Goal: Transaction & Acquisition: Purchase product/service

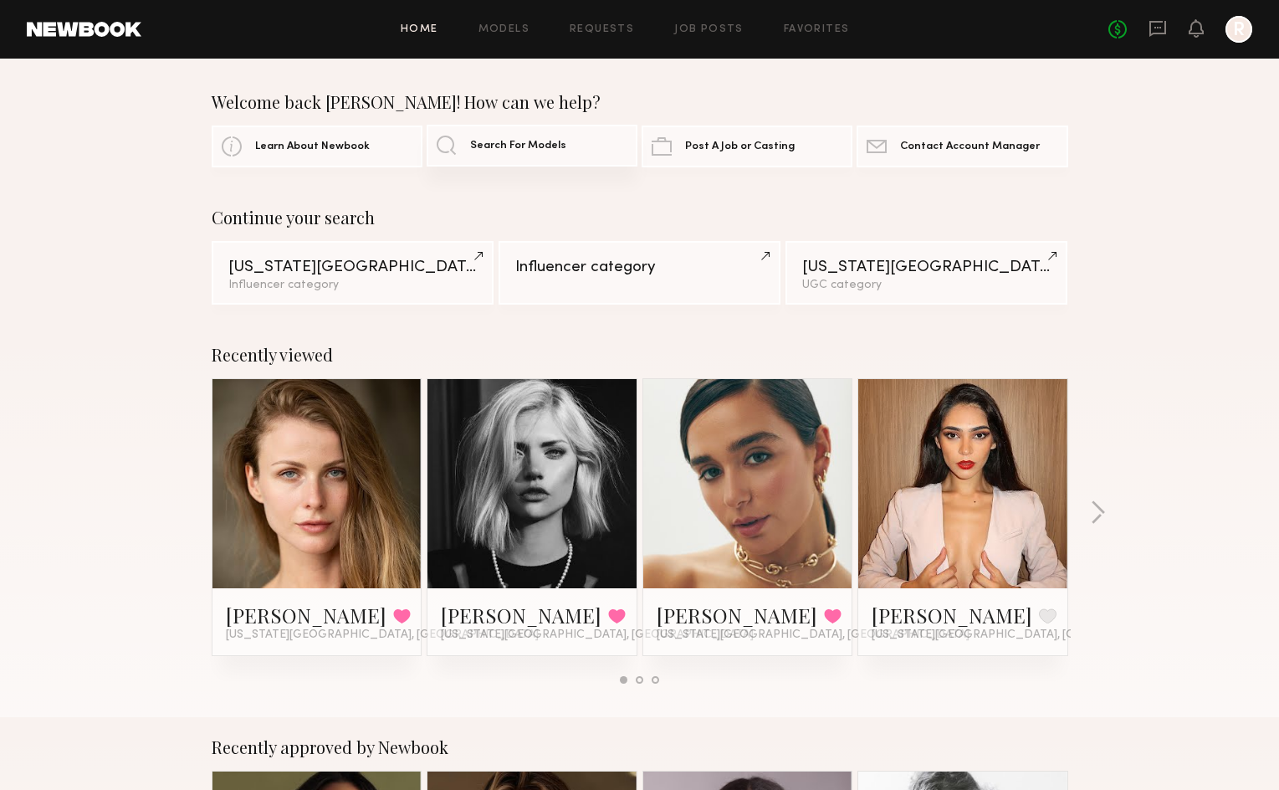
click at [558, 150] on span "Search For Models" at bounding box center [518, 146] width 96 height 11
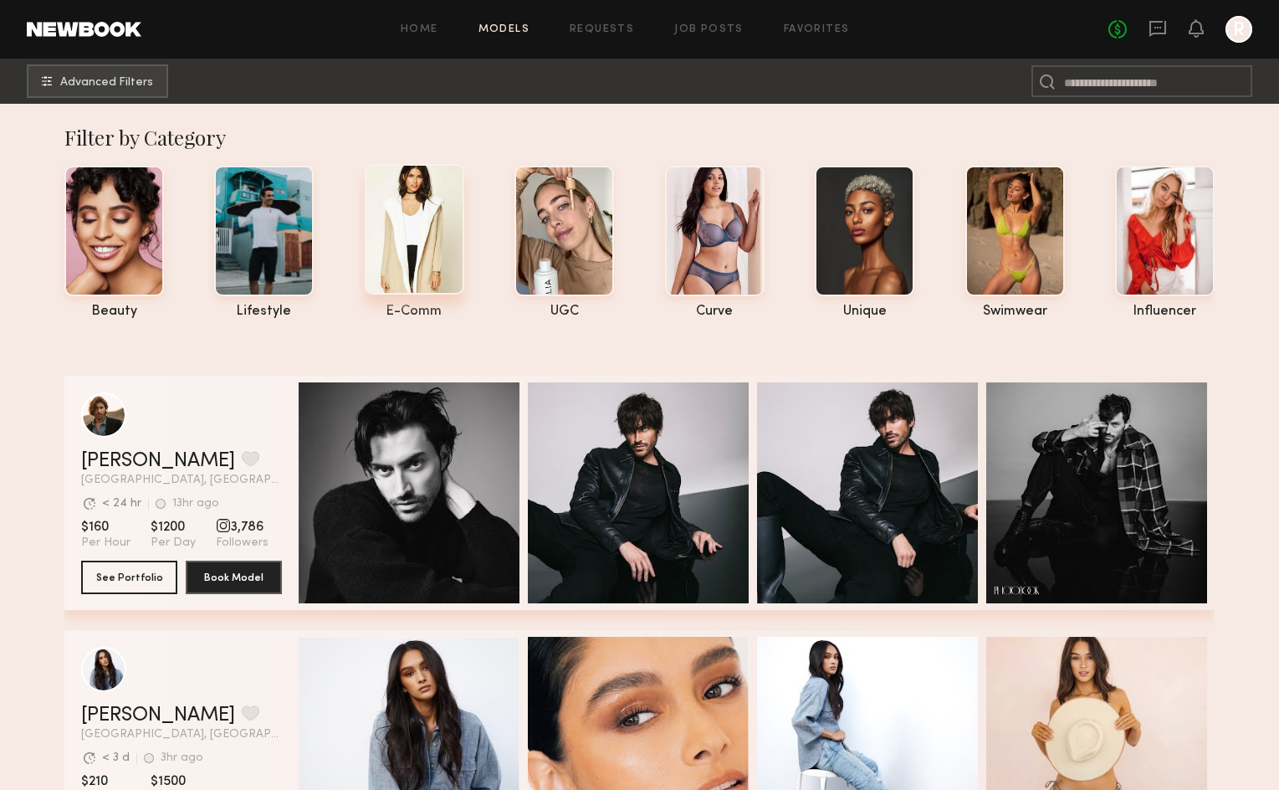
click at [414, 259] on div at bounding box center [415, 229] width 100 height 130
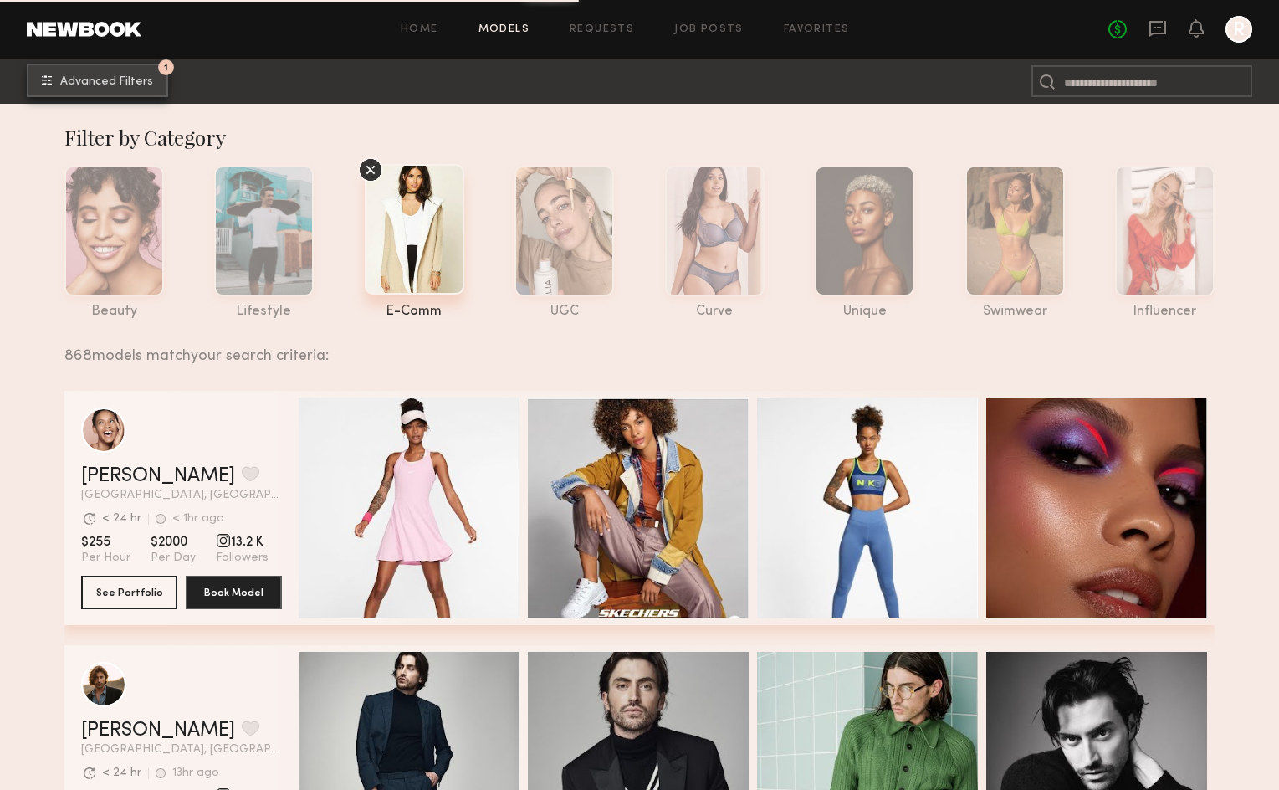
click at [144, 90] on button "1 Advanced Filters" at bounding box center [97, 80] width 141 height 33
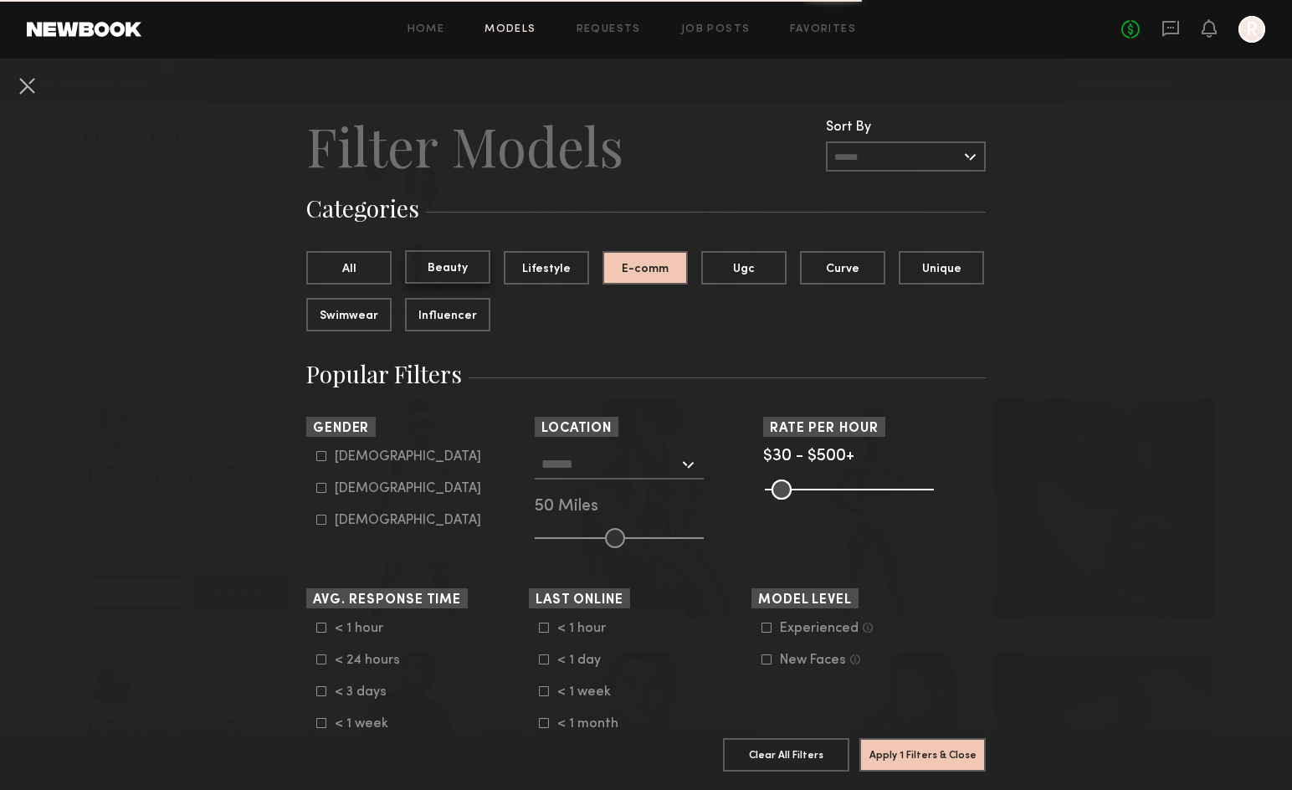
click at [465, 267] on button "Beauty" at bounding box center [447, 266] width 85 height 33
click at [621, 262] on button "E-comm" at bounding box center [644, 266] width 85 height 33
click at [431, 265] on button "Beauty" at bounding box center [447, 266] width 85 height 33
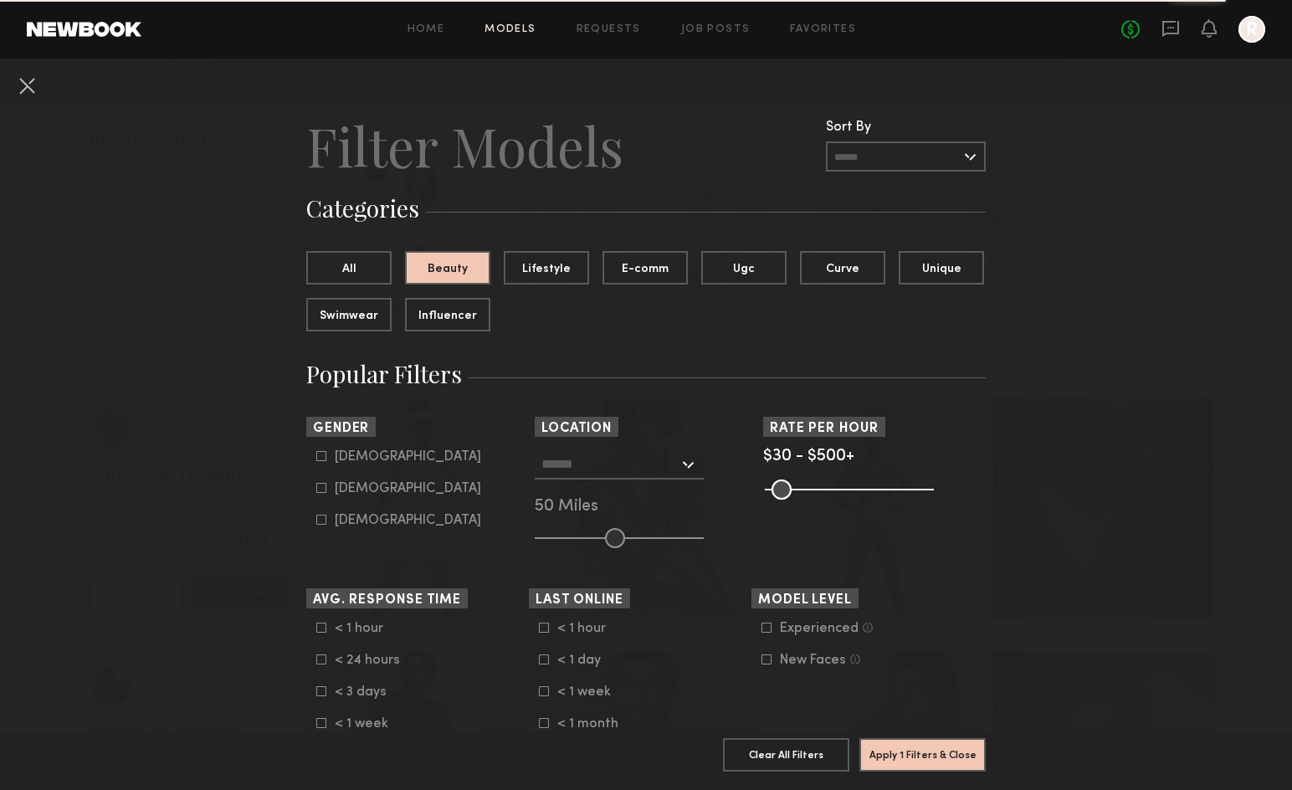
click at [347, 483] on div "Female" at bounding box center [408, 488] width 146 height 10
type input "**"
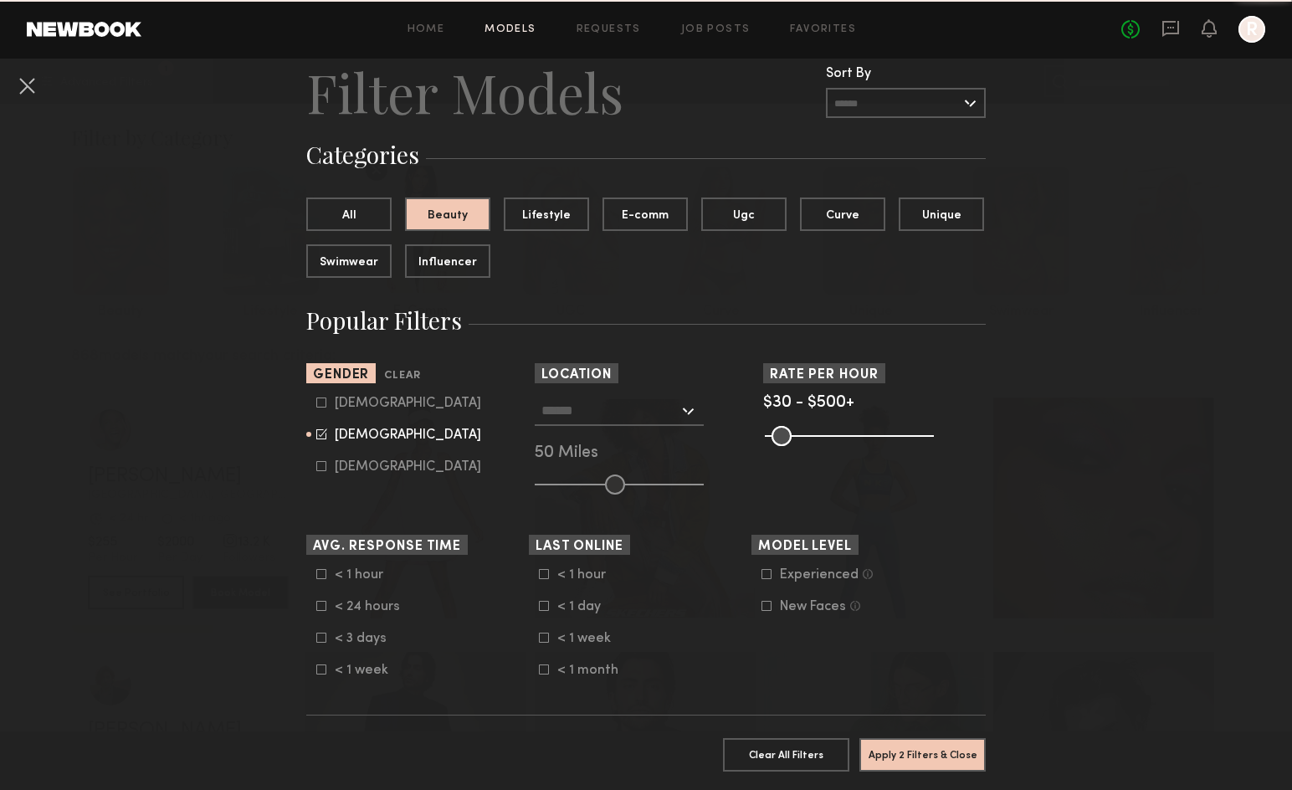
scroll to position [167, 0]
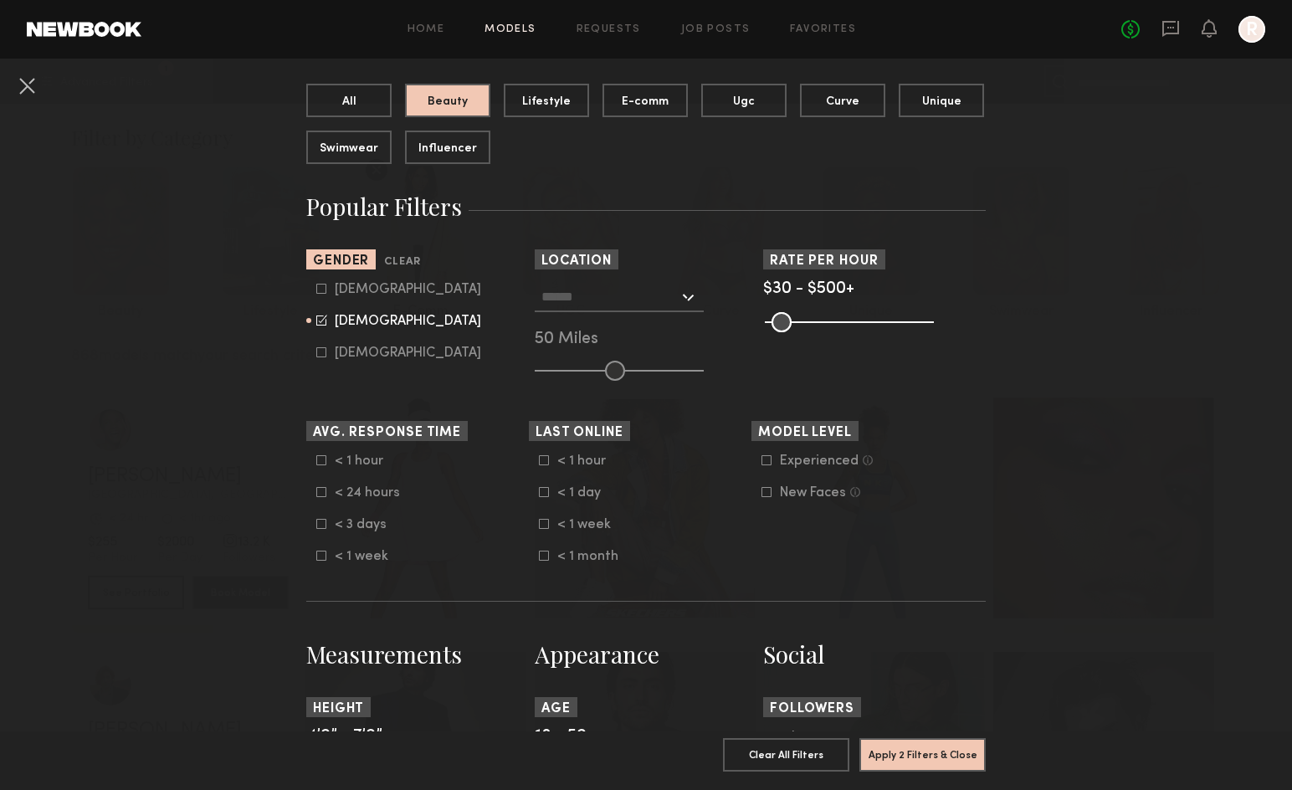
click at [654, 294] on input "text" at bounding box center [609, 296] width 137 height 28
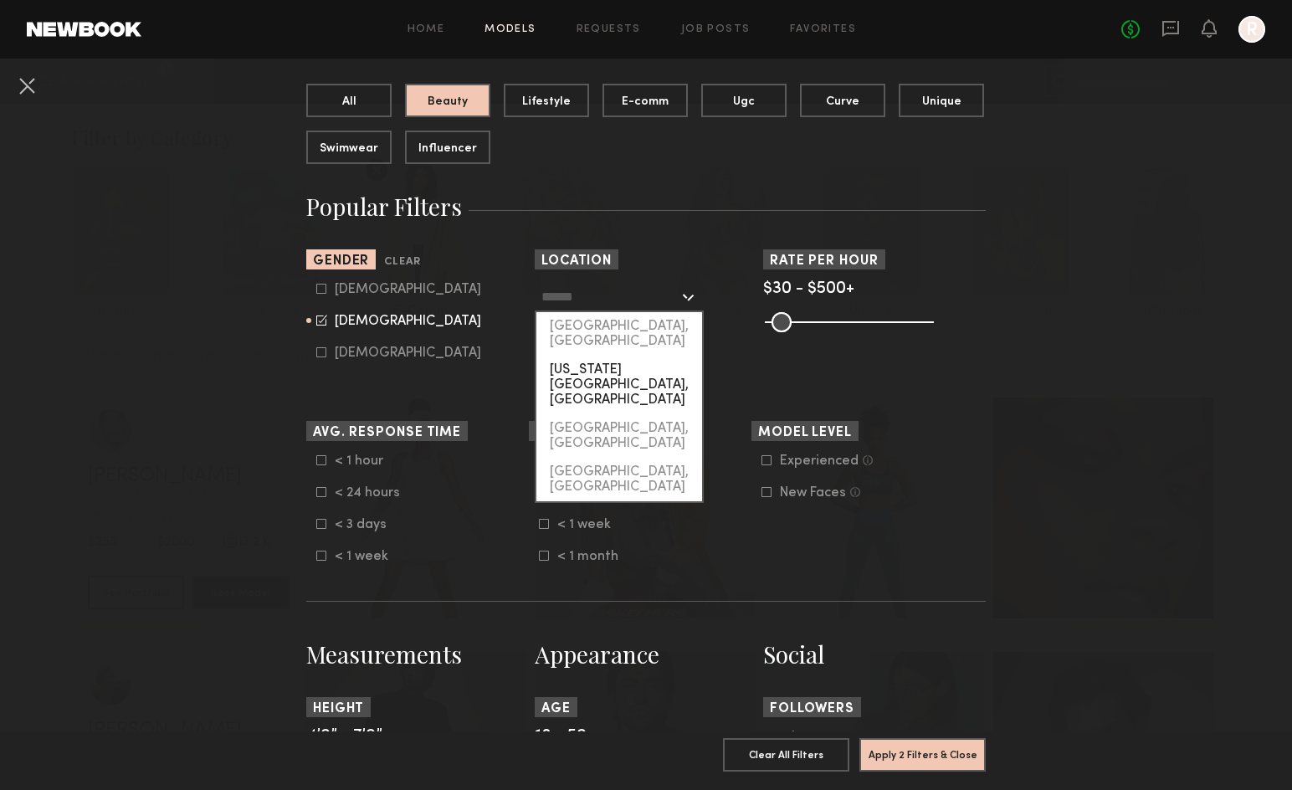
click at [623, 356] on div "[US_STATE][GEOGRAPHIC_DATA], [GEOGRAPHIC_DATA]" at bounding box center [619, 385] width 166 height 59
type input "**********"
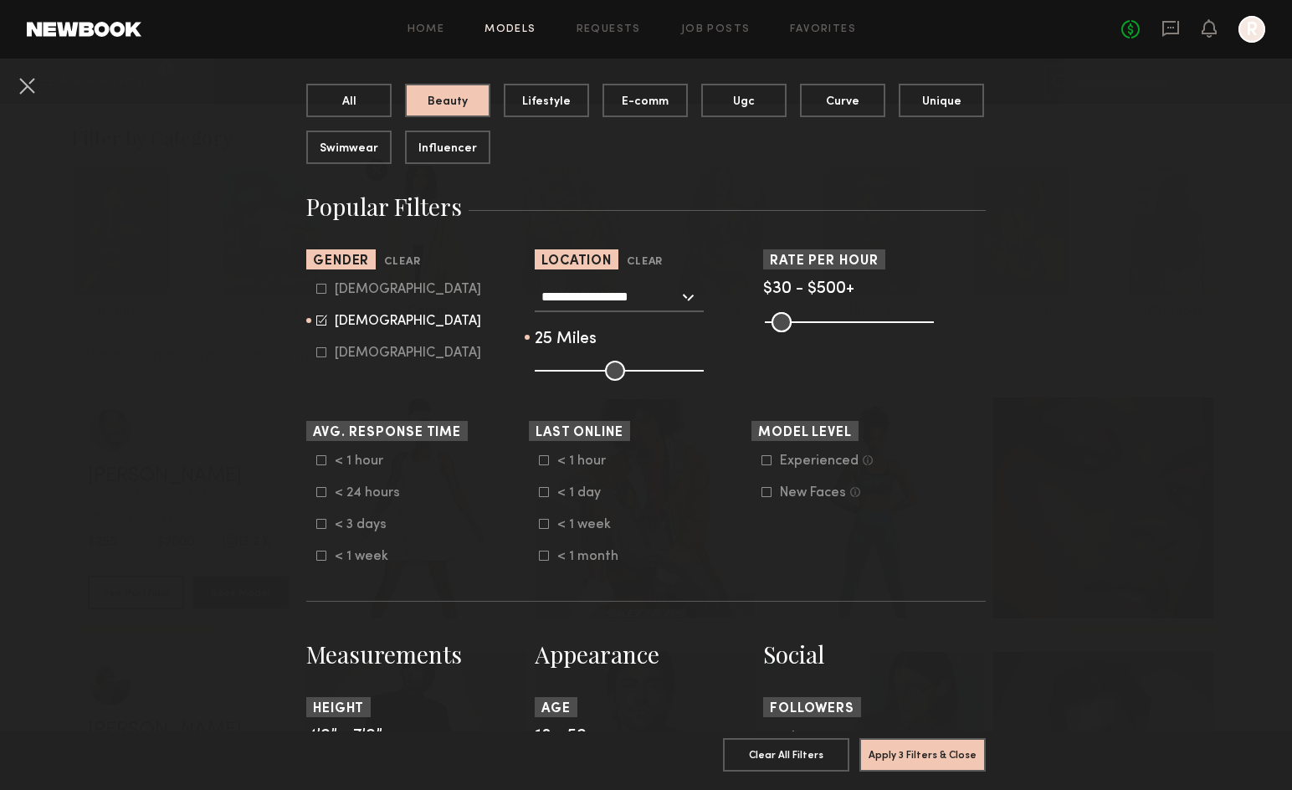
drag, startPoint x: 609, startPoint y: 363, endPoint x: 567, endPoint y: 364, distance: 41.8
click at [567, 364] on input "range" at bounding box center [619, 371] width 169 height 20
drag, startPoint x: 571, startPoint y: 370, endPoint x: 596, endPoint y: 370, distance: 25.1
click at [596, 370] on input "range" at bounding box center [619, 371] width 169 height 20
drag, startPoint x: 596, startPoint y: 370, endPoint x: 606, endPoint y: 370, distance: 9.2
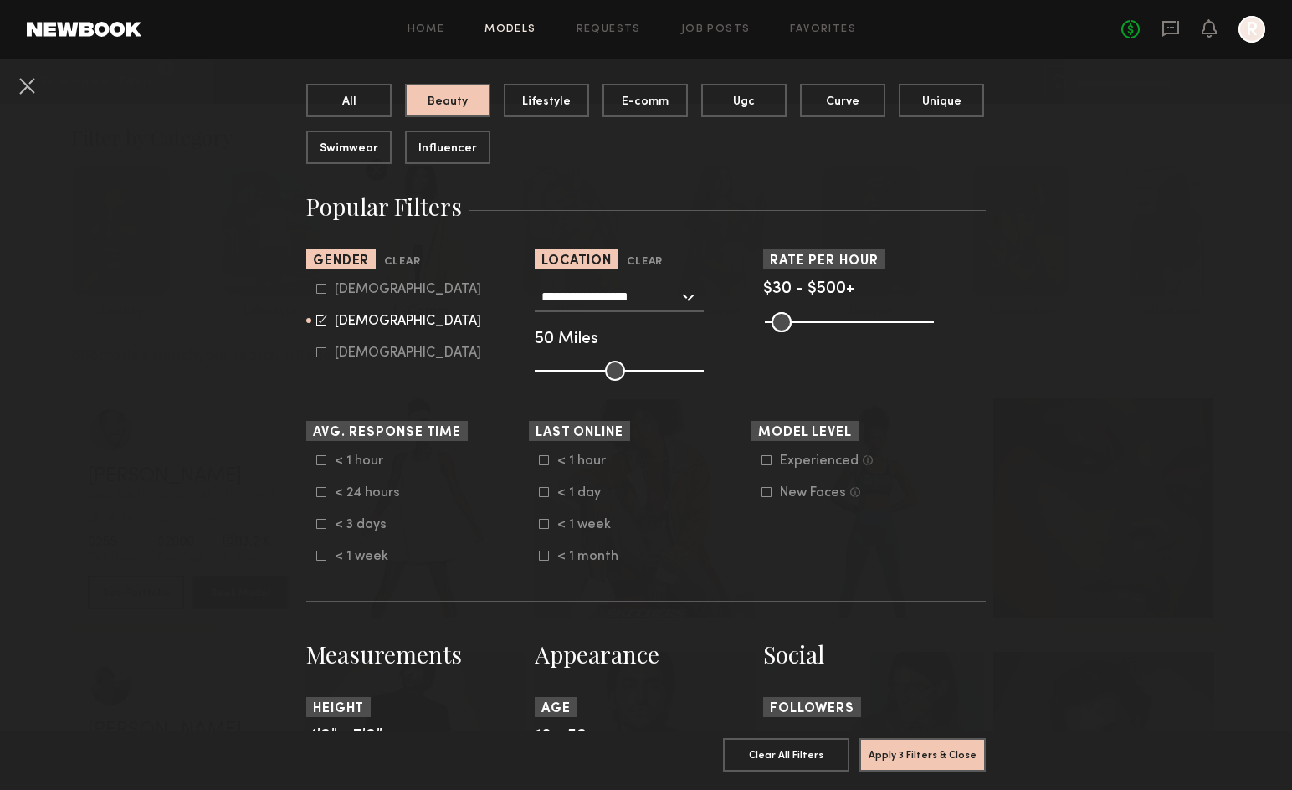
type input "**"
click at [606, 370] on input "range" at bounding box center [619, 371] width 169 height 20
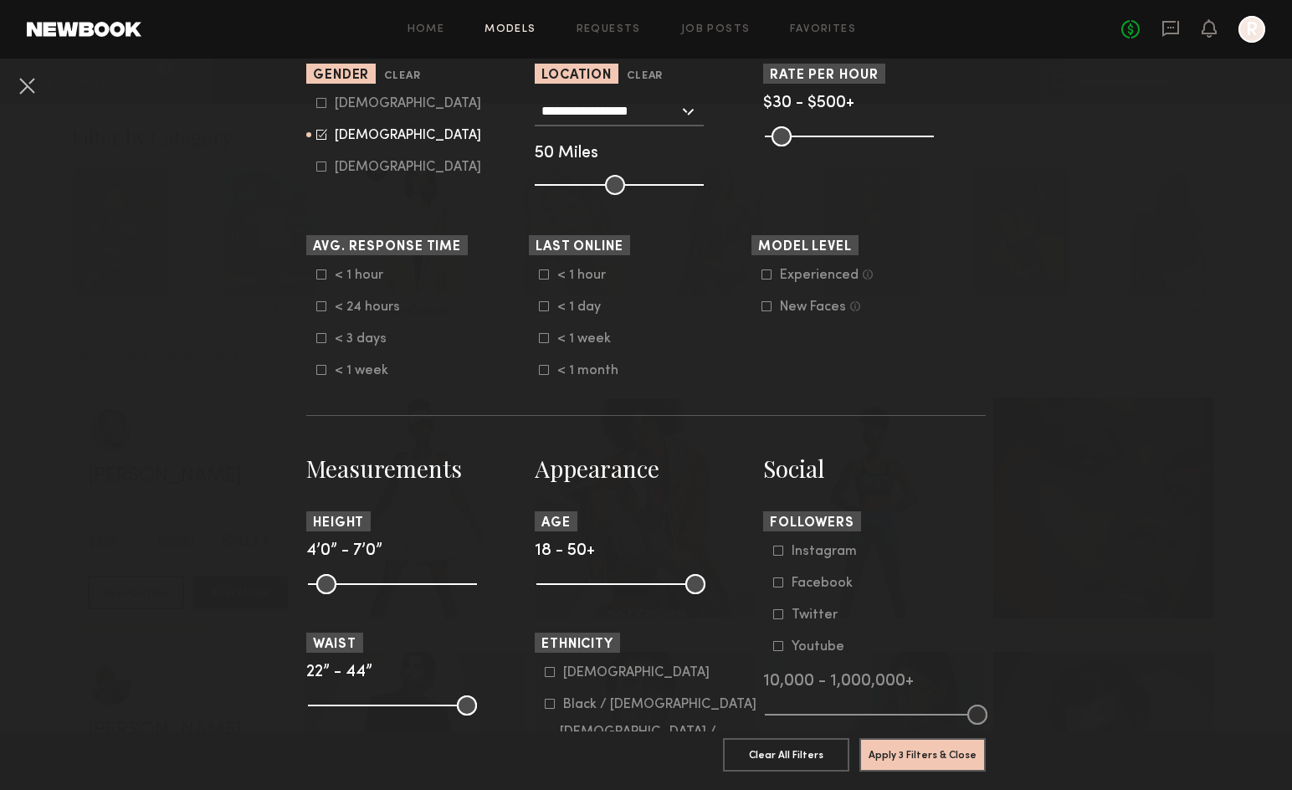
scroll to position [418, 0]
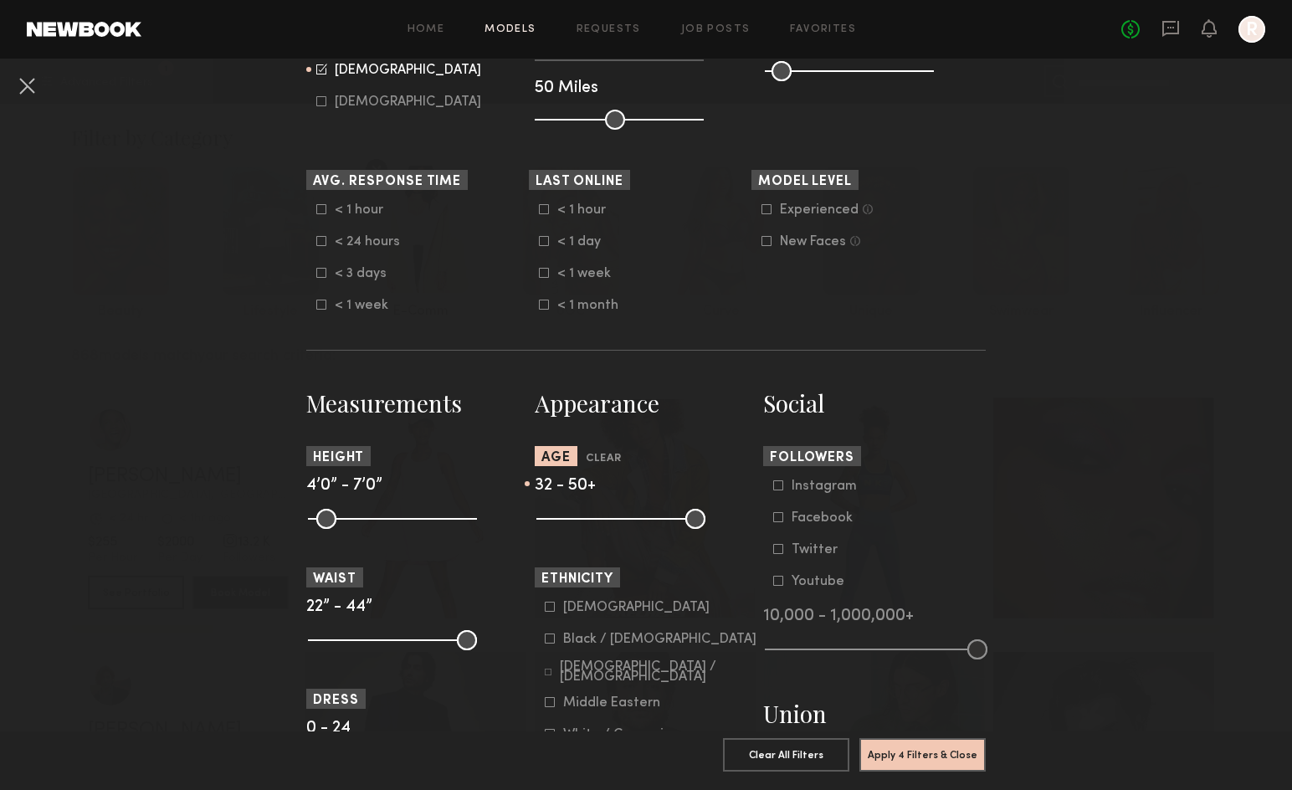
drag, startPoint x: 545, startPoint y: 514, endPoint x: 606, endPoint y: 519, distance: 60.4
type input "**"
click at [606, 519] on input "range" at bounding box center [620, 519] width 169 height 20
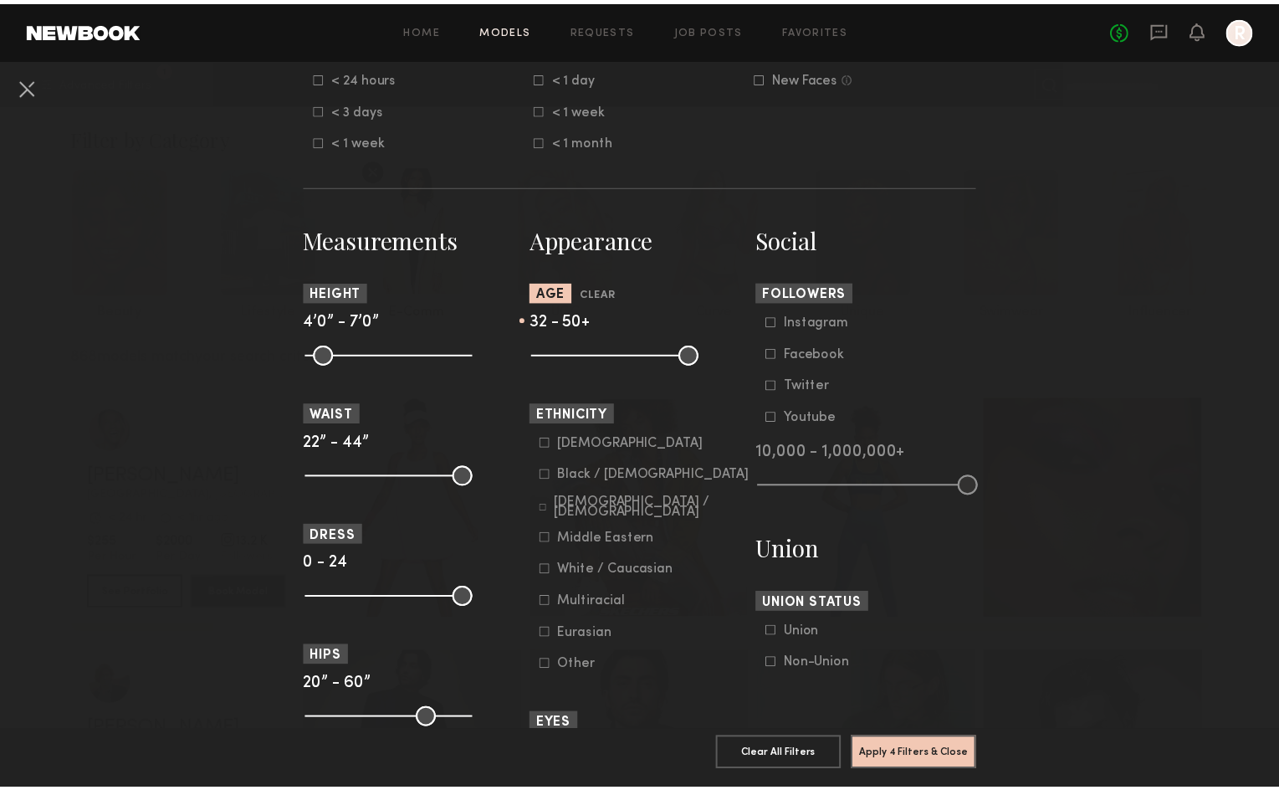
scroll to position [586, 0]
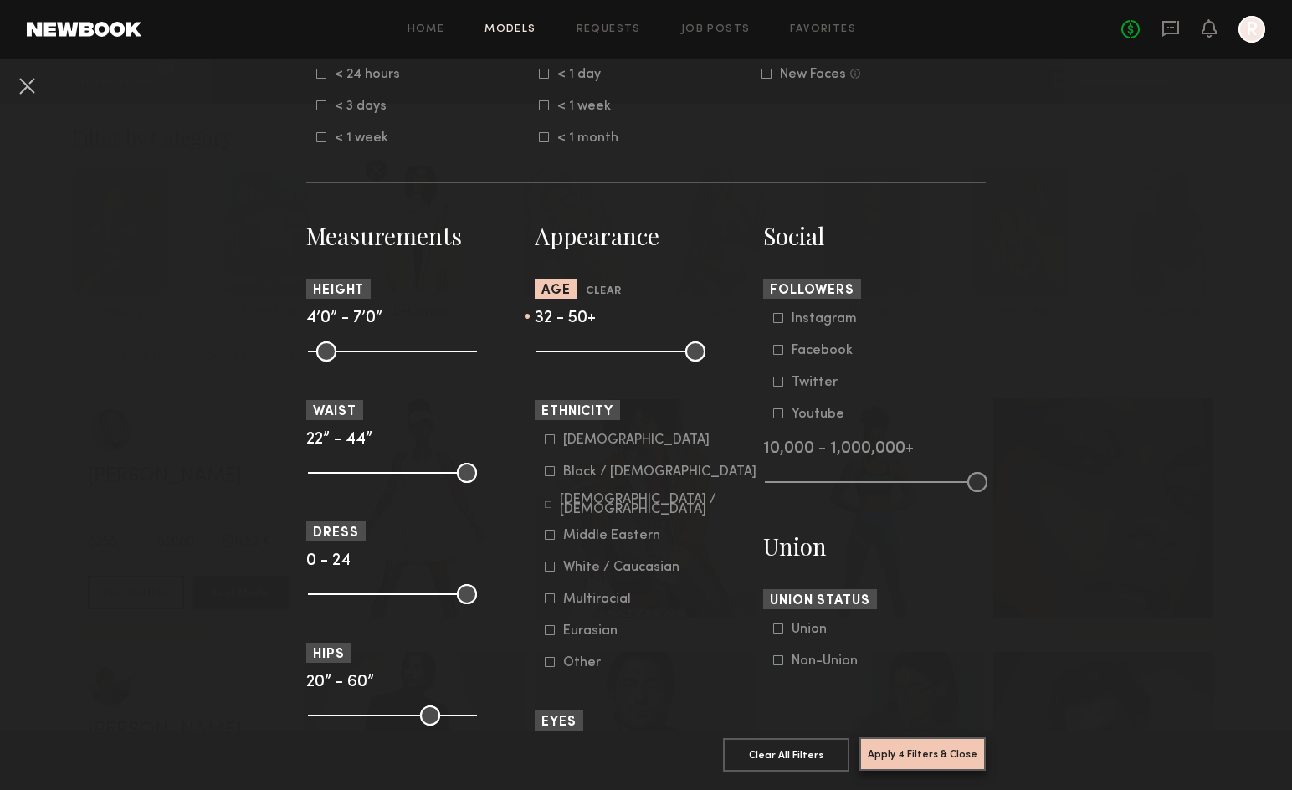
click at [934, 737] on button "Apply 4 Filters & Close" at bounding box center [922, 753] width 126 height 33
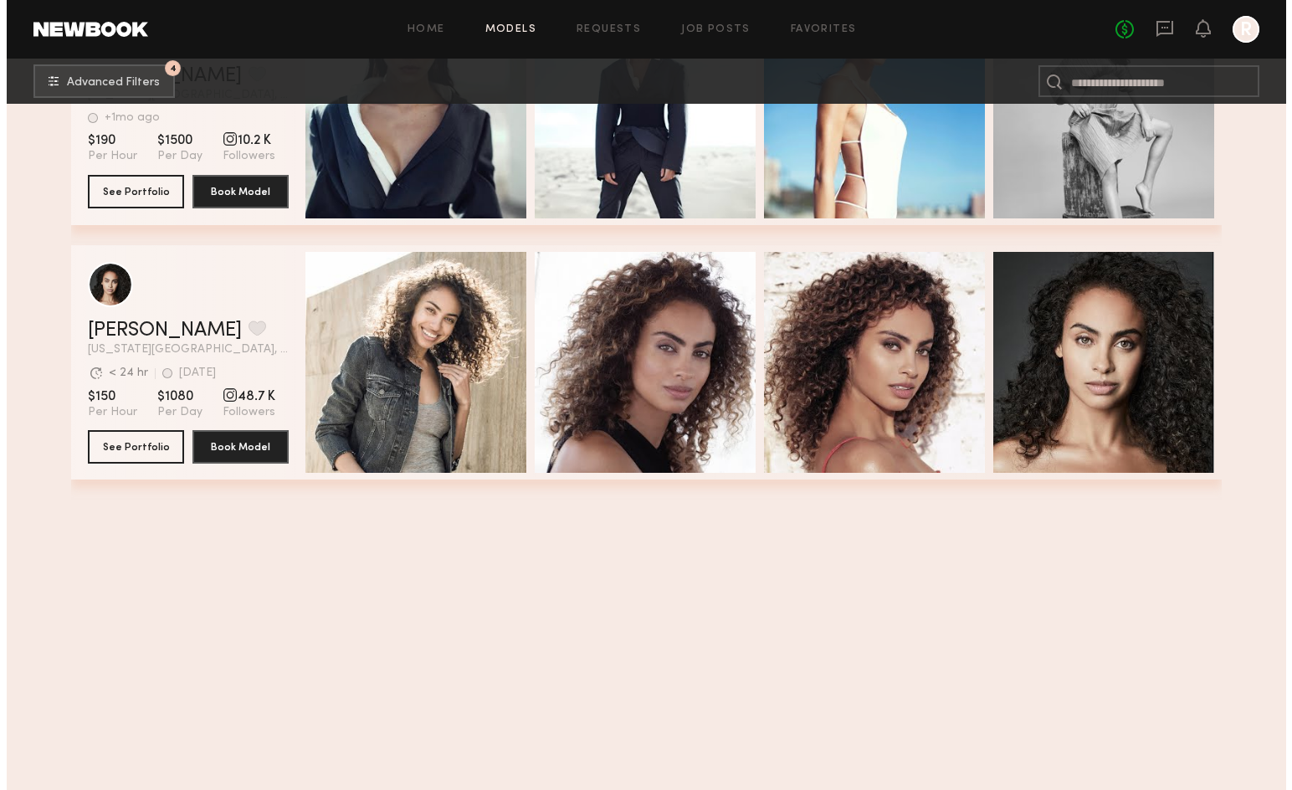
scroll to position [3863, 0]
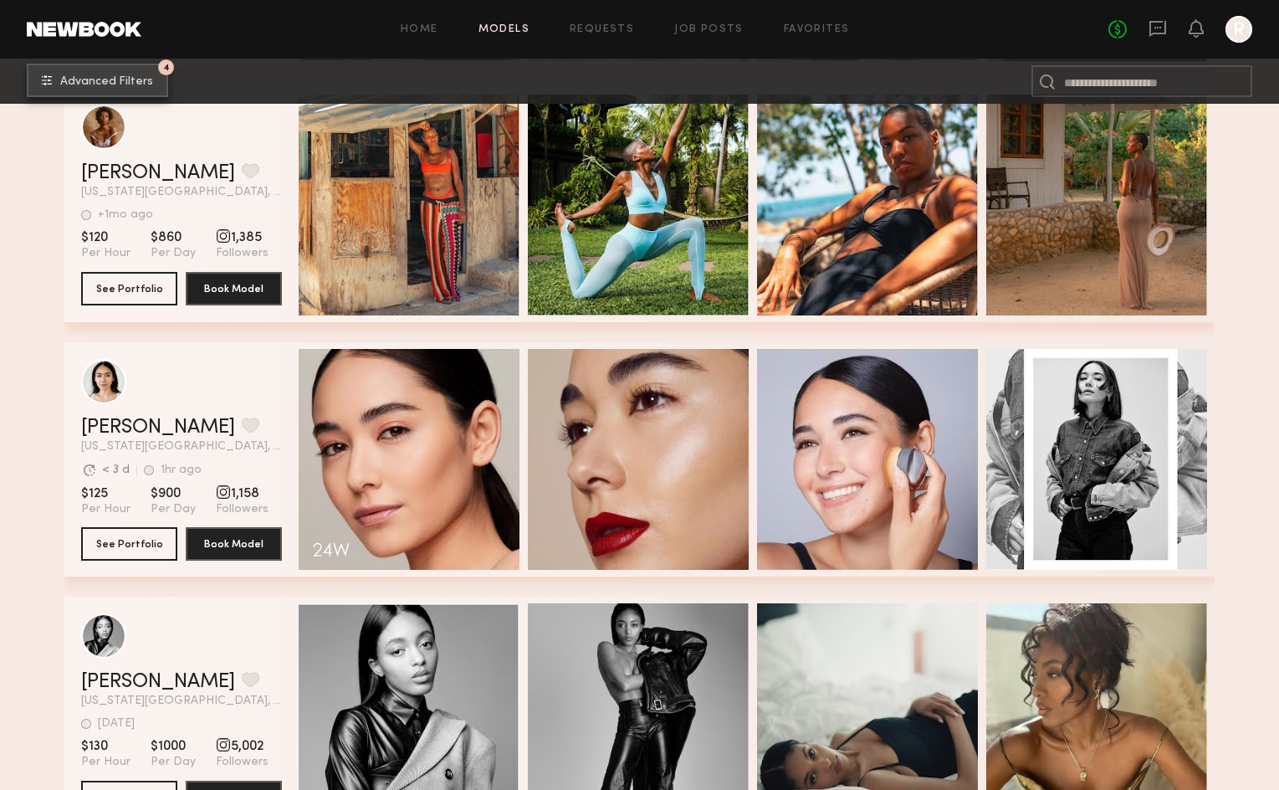
click at [63, 85] on span "Advanced Filters" at bounding box center [106, 82] width 93 height 12
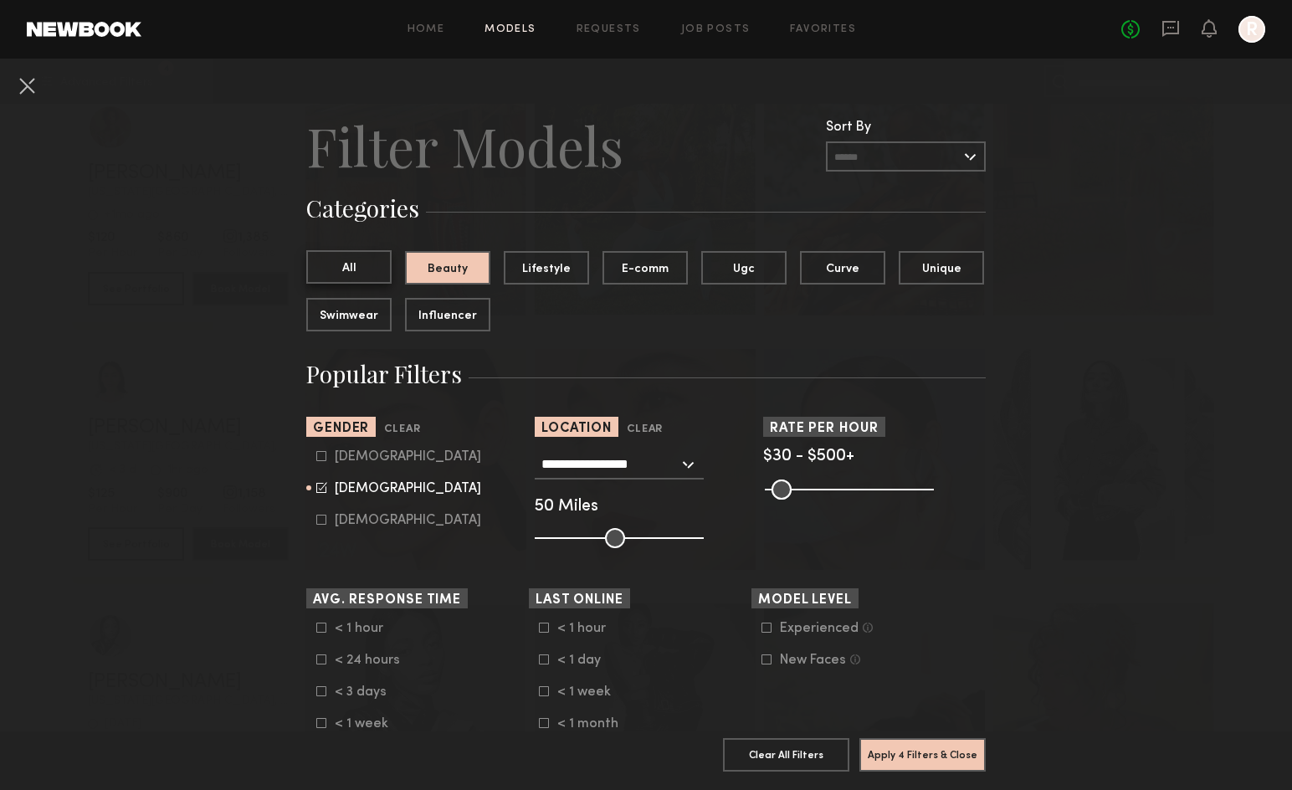
click at [318, 258] on button "All" at bounding box center [348, 266] width 85 height 33
click at [936, 737] on button "Apply 3 Filters & Close" at bounding box center [922, 753] width 126 height 33
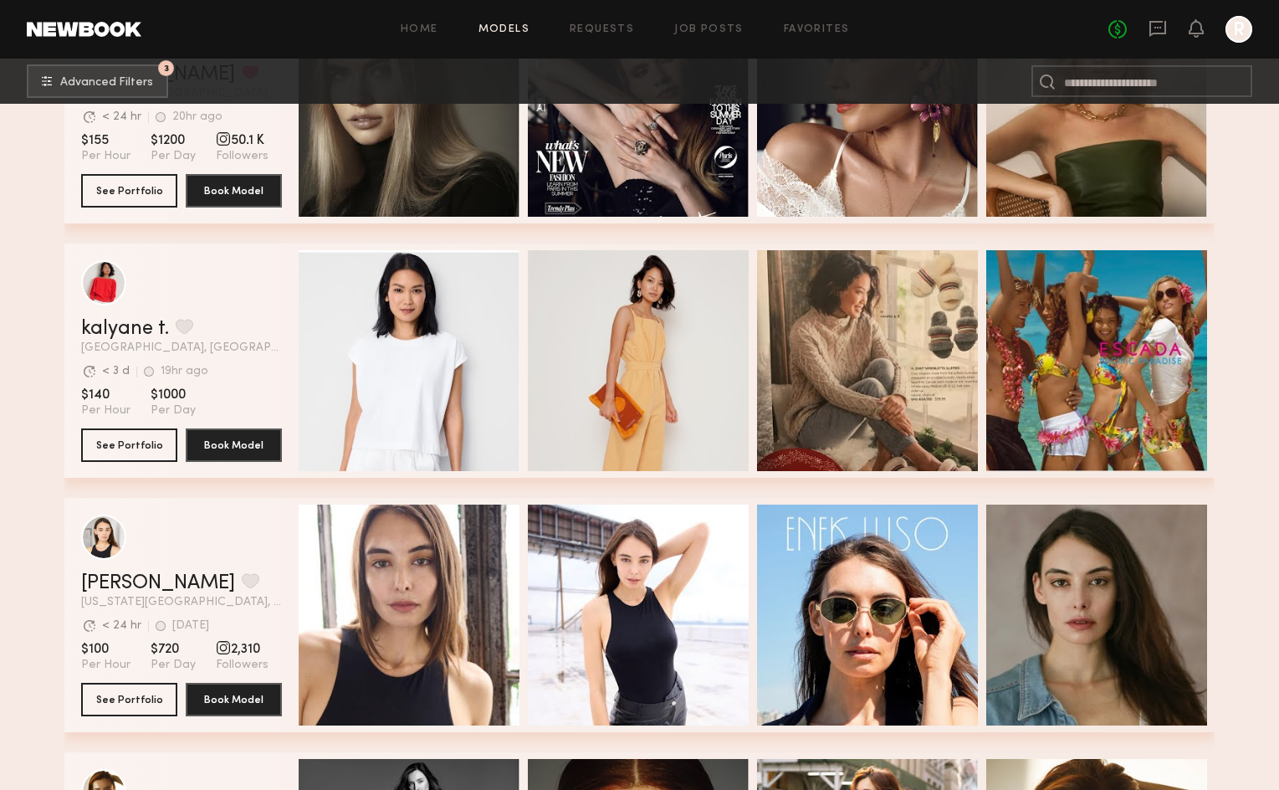
scroll to position [2091, 0]
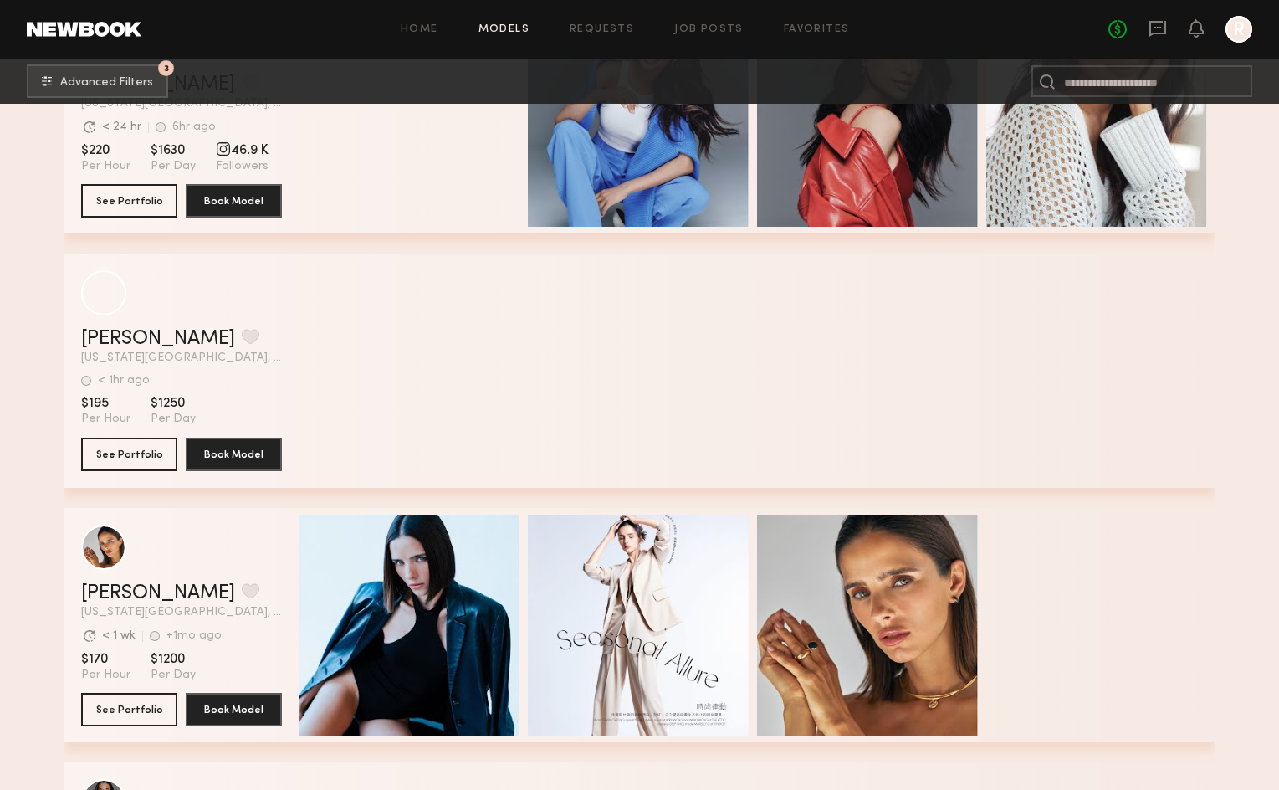
scroll to position [6190, 0]
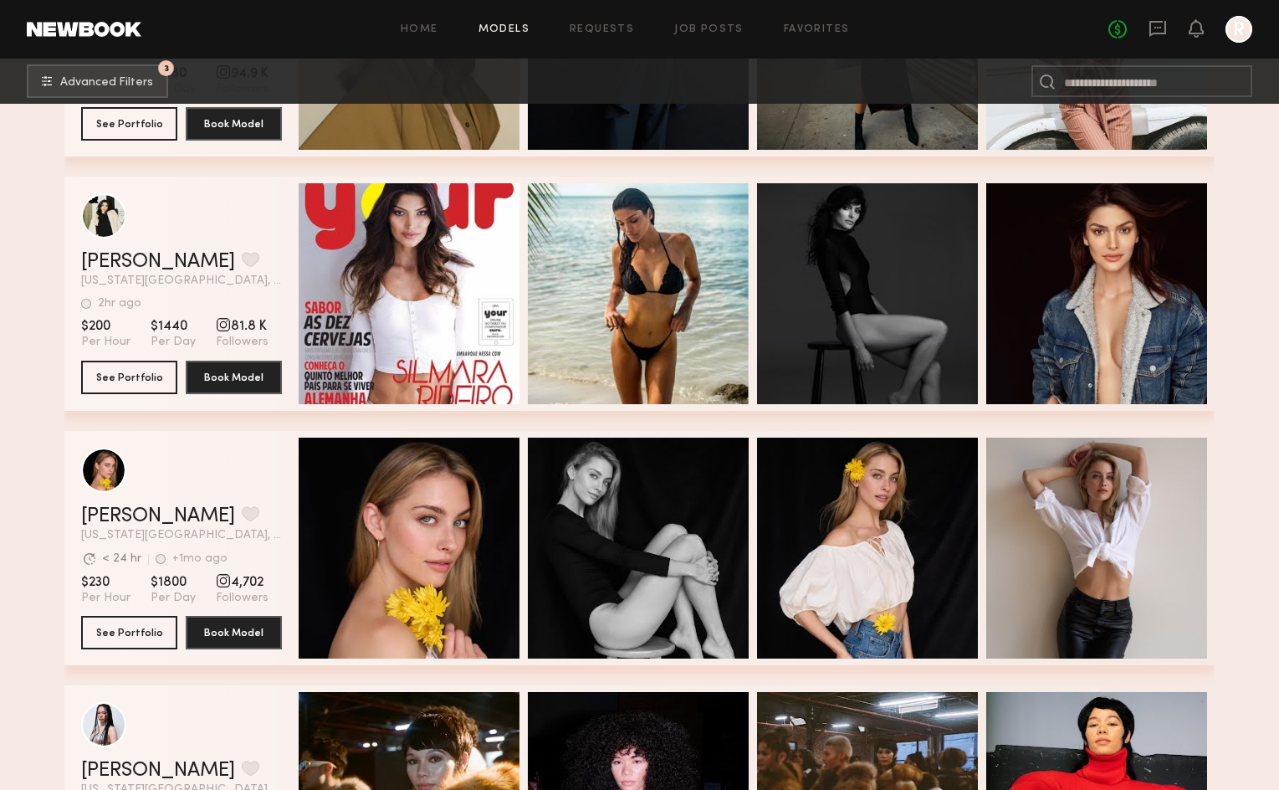
scroll to position [16311, 0]
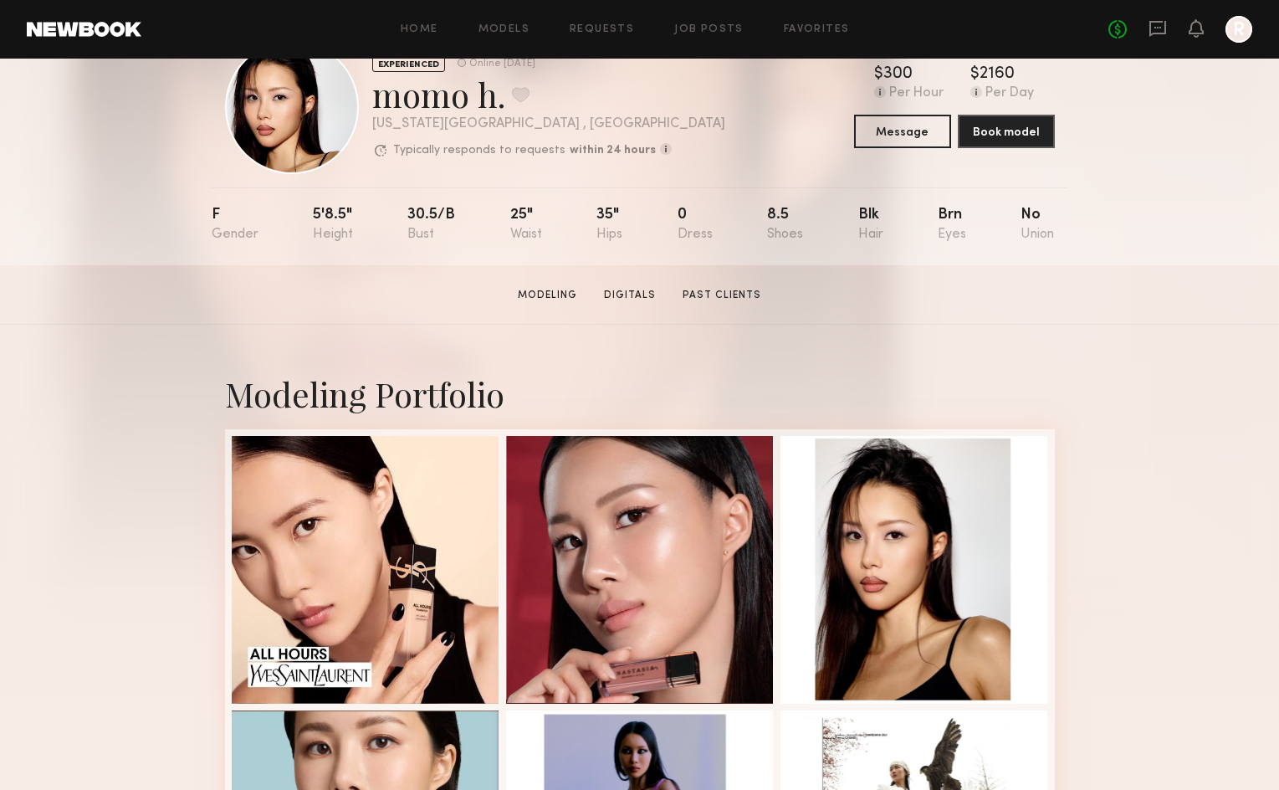
scroll to position [84, 0]
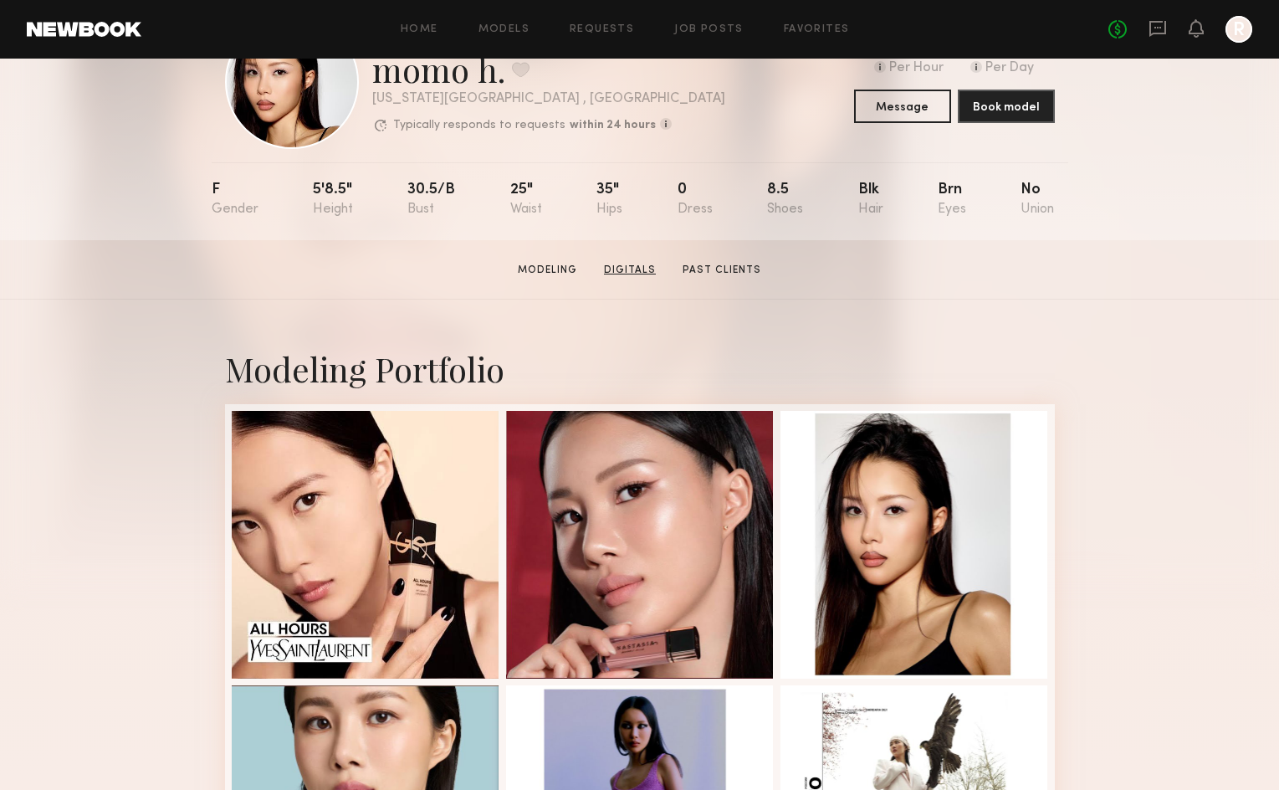
click at [636, 278] on link "Digitals" at bounding box center [629, 270] width 65 height 15
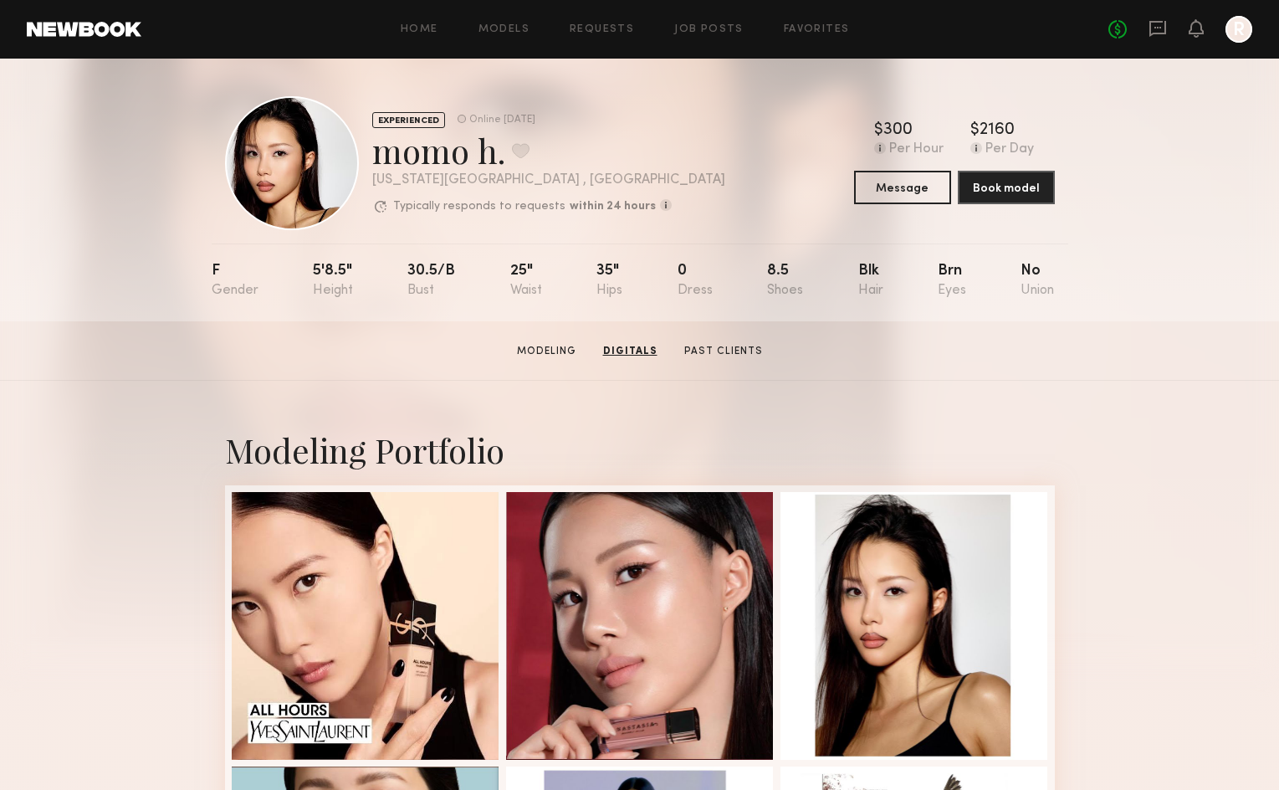
scroll to position [0, 0]
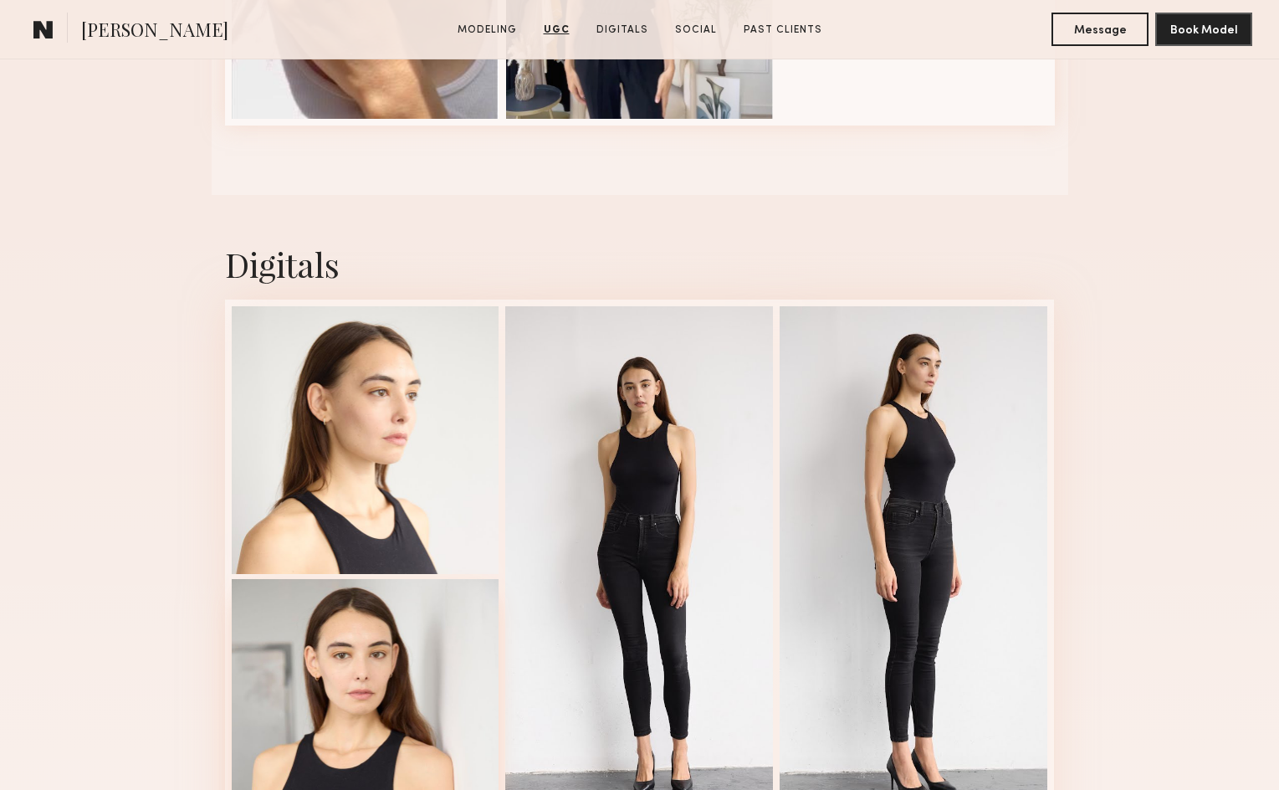
scroll to position [2677, 0]
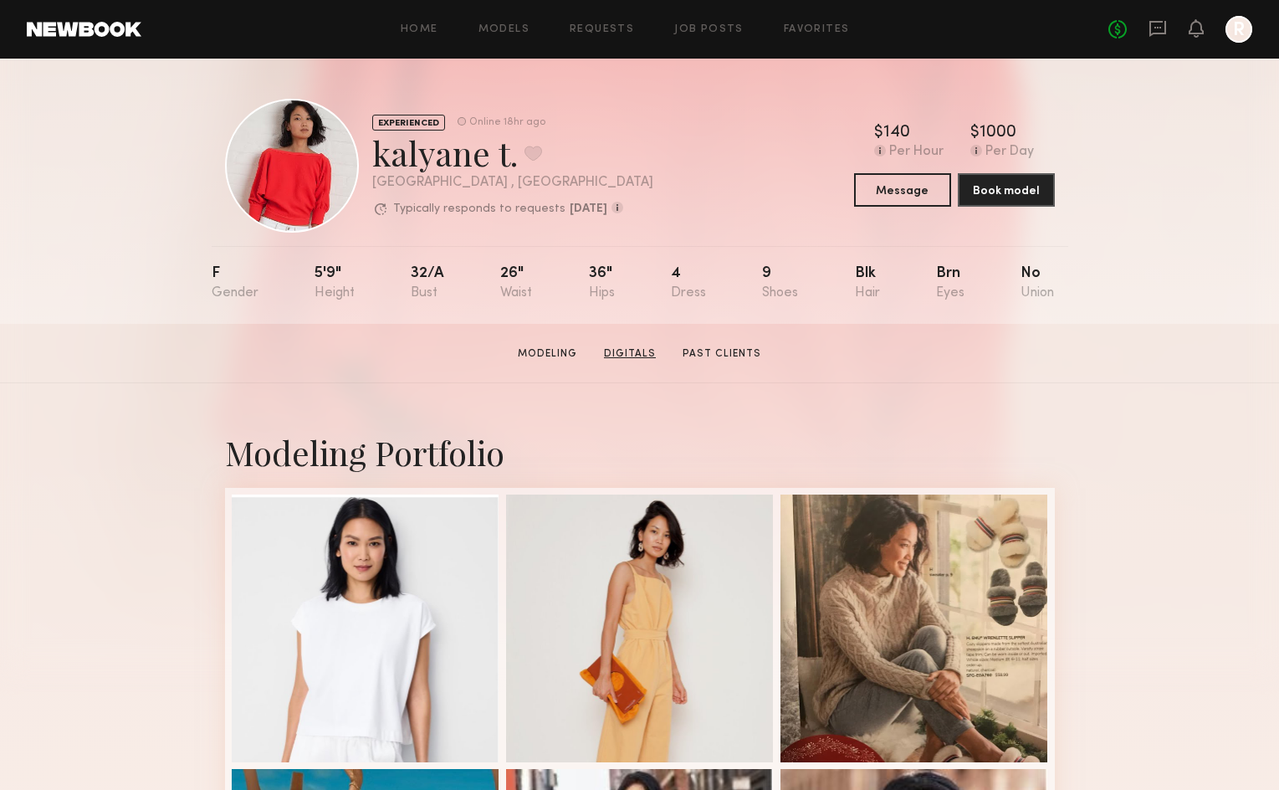
click at [642, 361] on link "Digitals" at bounding box center [629, 353] width 65 height 15
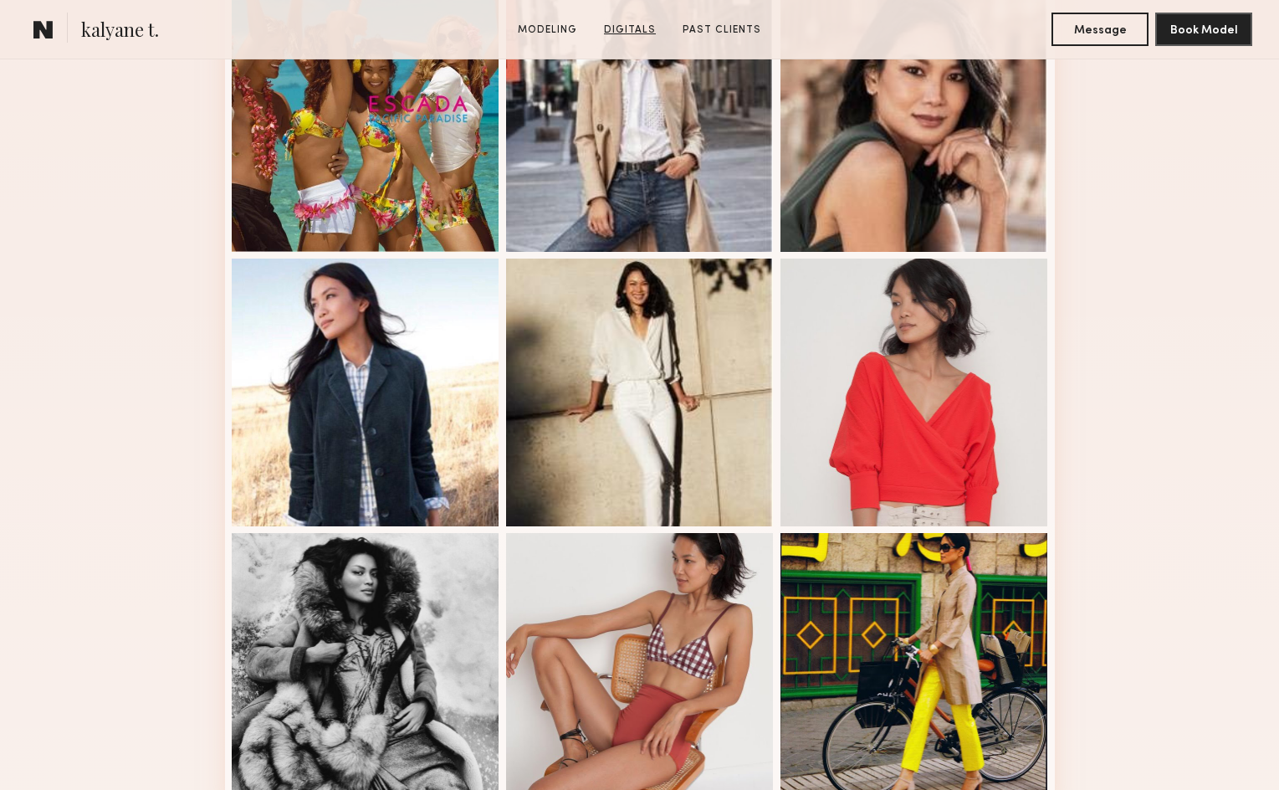
scroll to position [1590, 0]
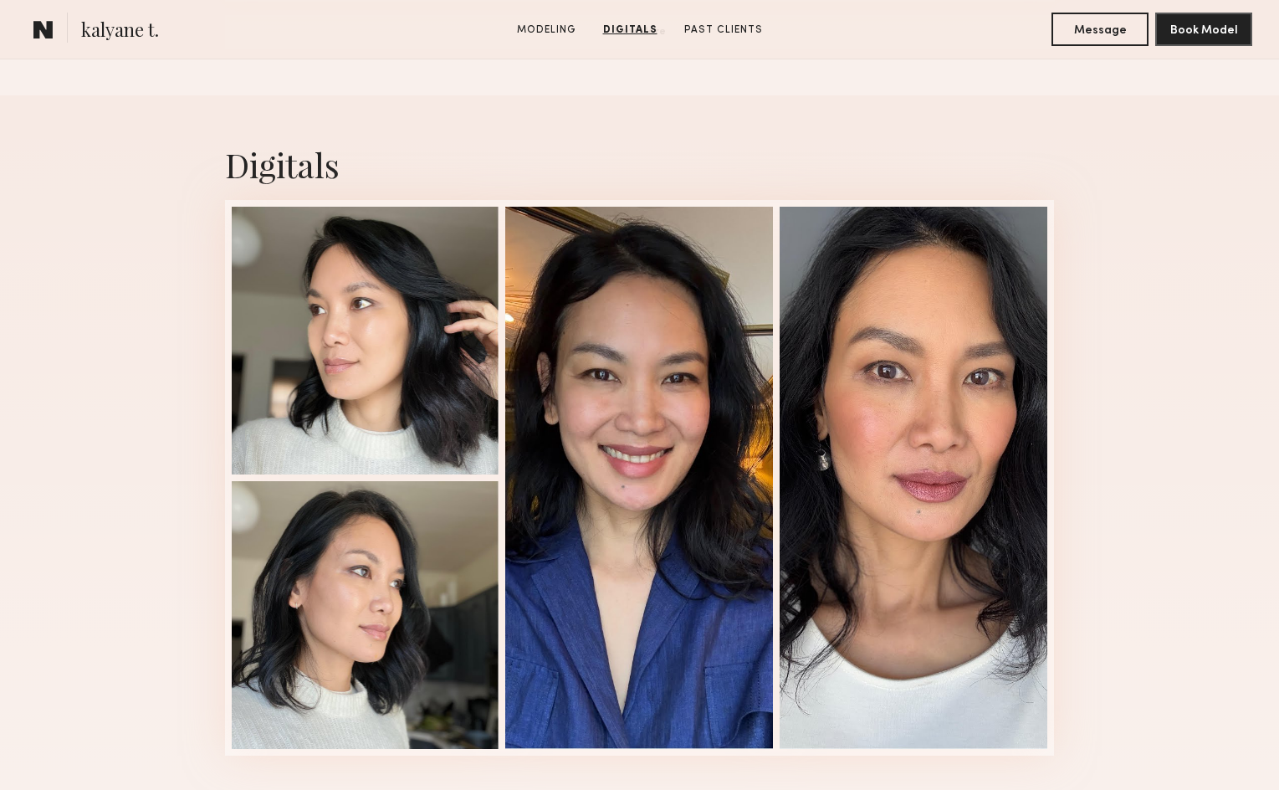
drag, startPoint x: 715, startPoint y: 499, endPoint x: 1051, endPoint y: 561, distance: 341.1
click at [945, 536] on div at bounding box center [640, 477] width 830 height 555
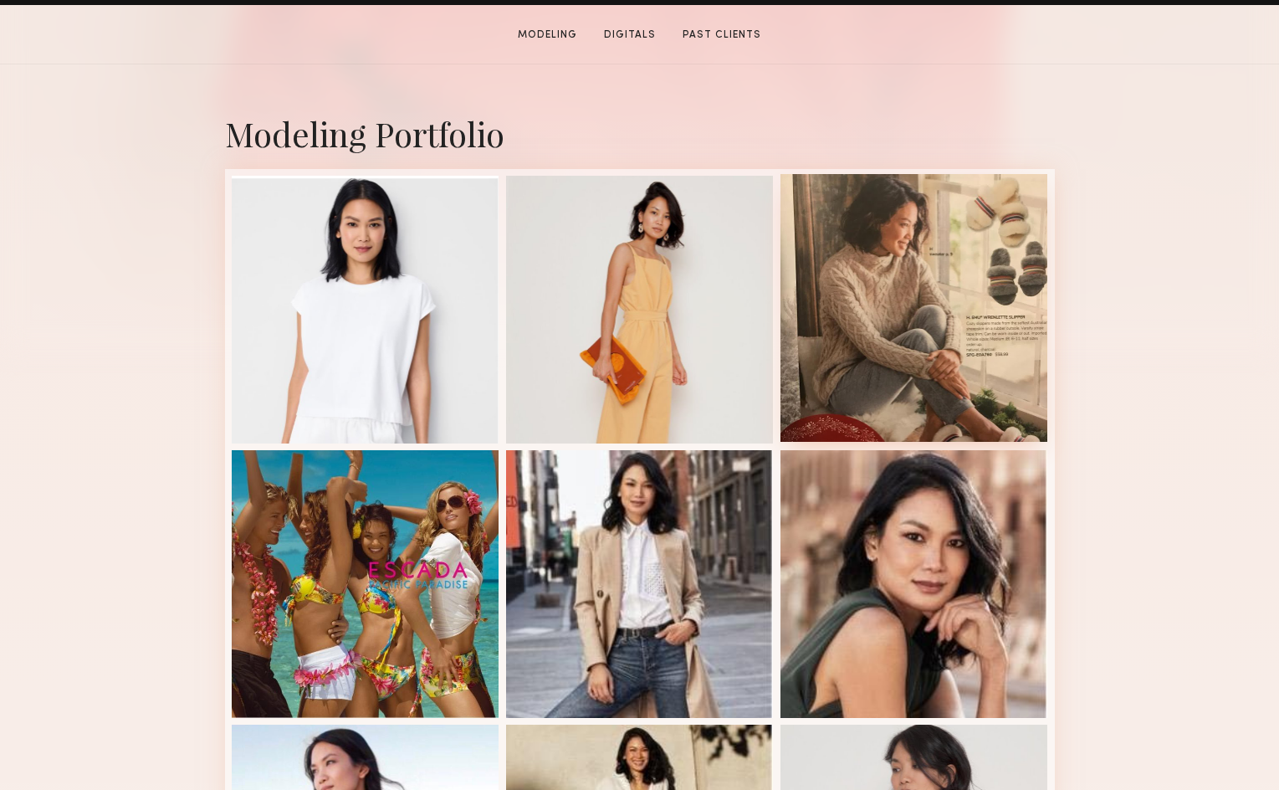
scroll to position [335, 0]
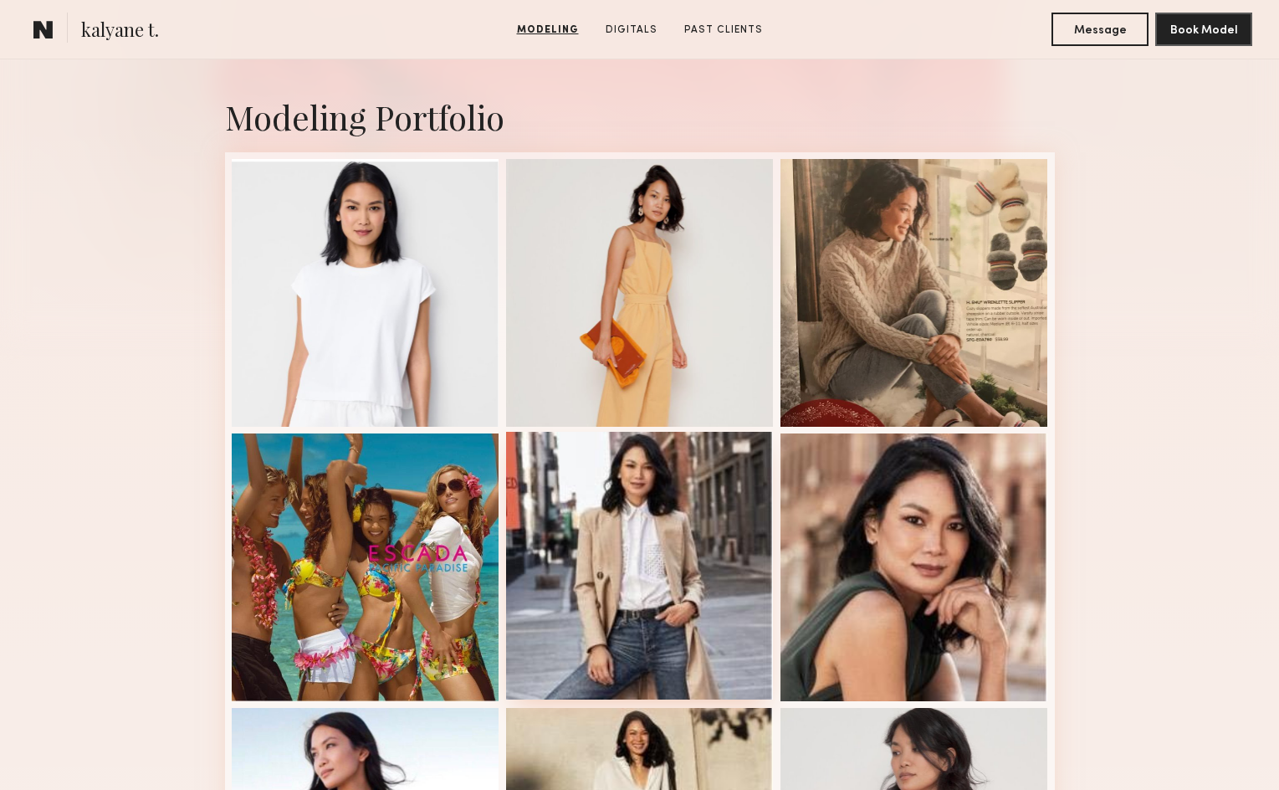
drag, startPoint x: 581, startPoint y: 555, endPoint x: 722, endPoint y: 574, distance: 141.8
click at [581, 555] on div at bounding box center [640, 566] width 268 height 268
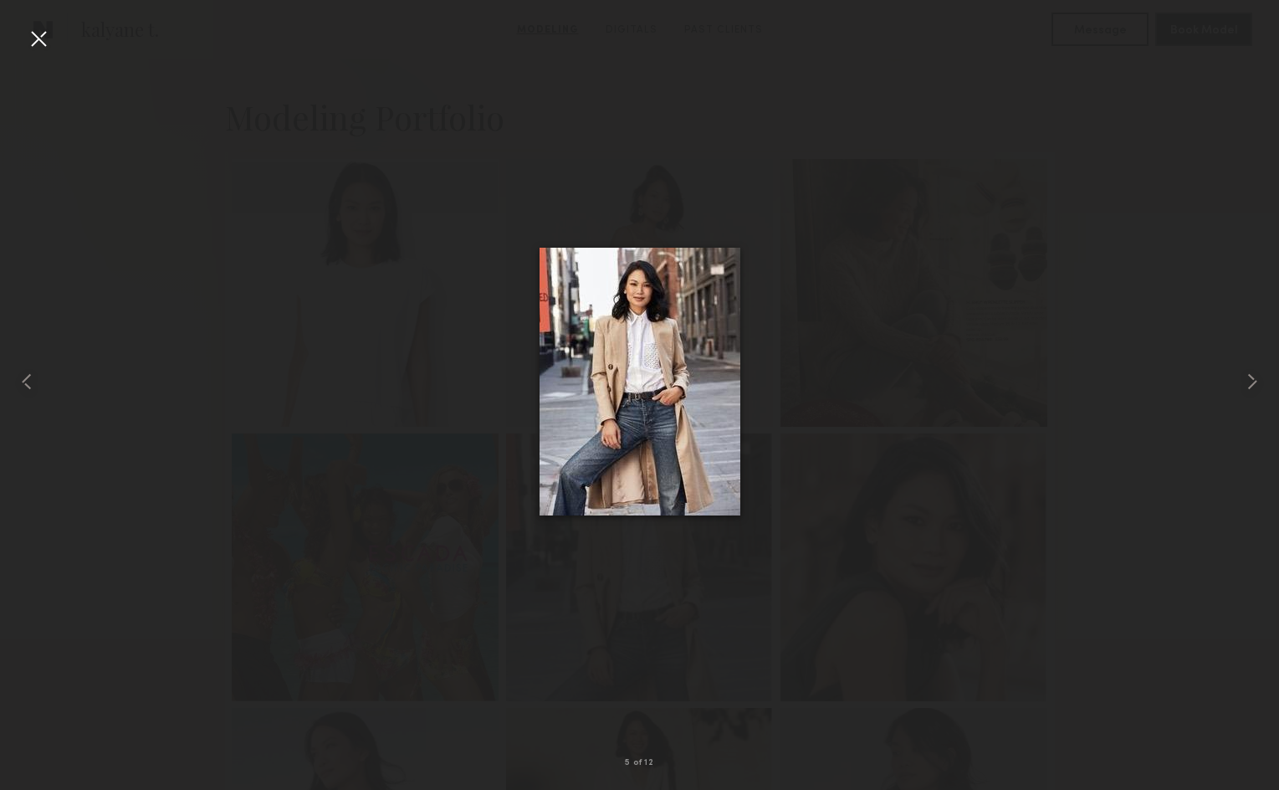
click at [1146, 226] on div at bounding box center [639, 381] width 1279 height 709
click at [1180, 231] on div at bounding box center [639, 381] width 1279 height 709
click at [39, 40] on div at bounding box center [38, 38] width 27 height 27
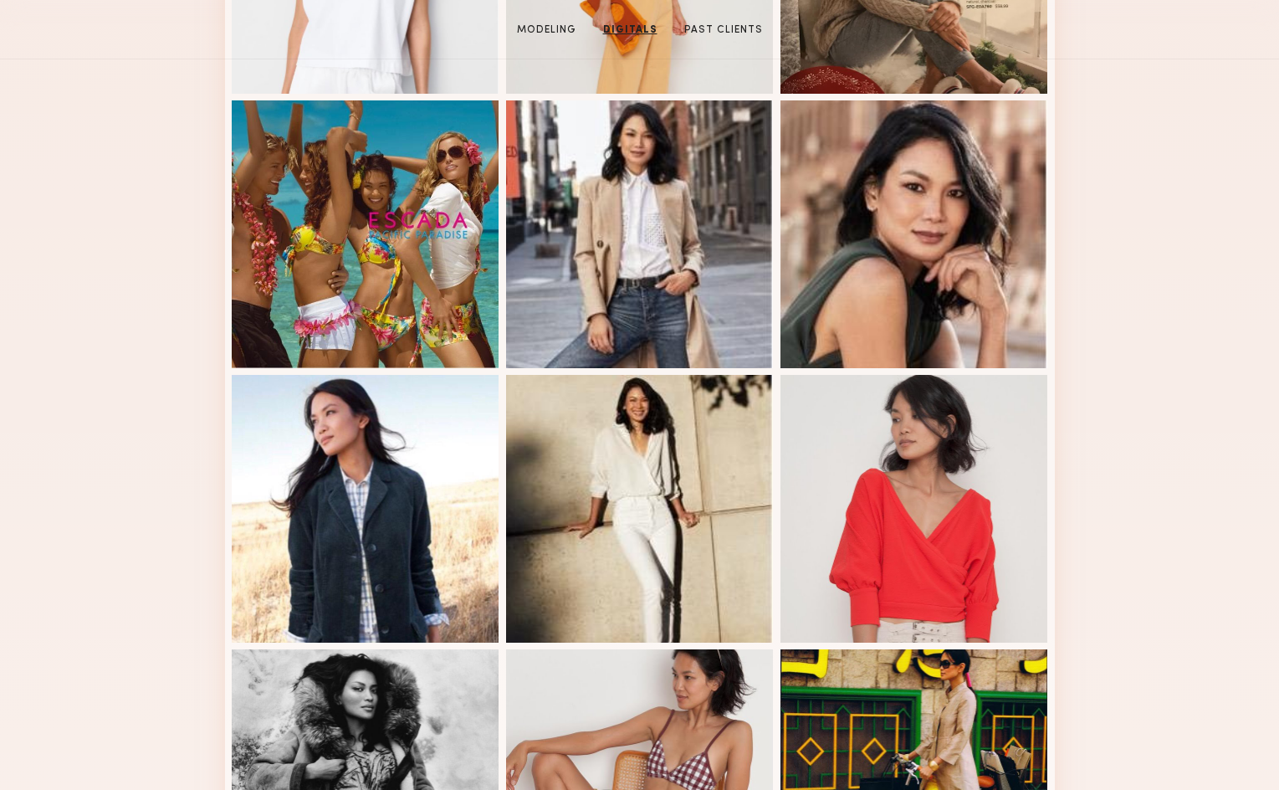
scroll to position [0, 0]
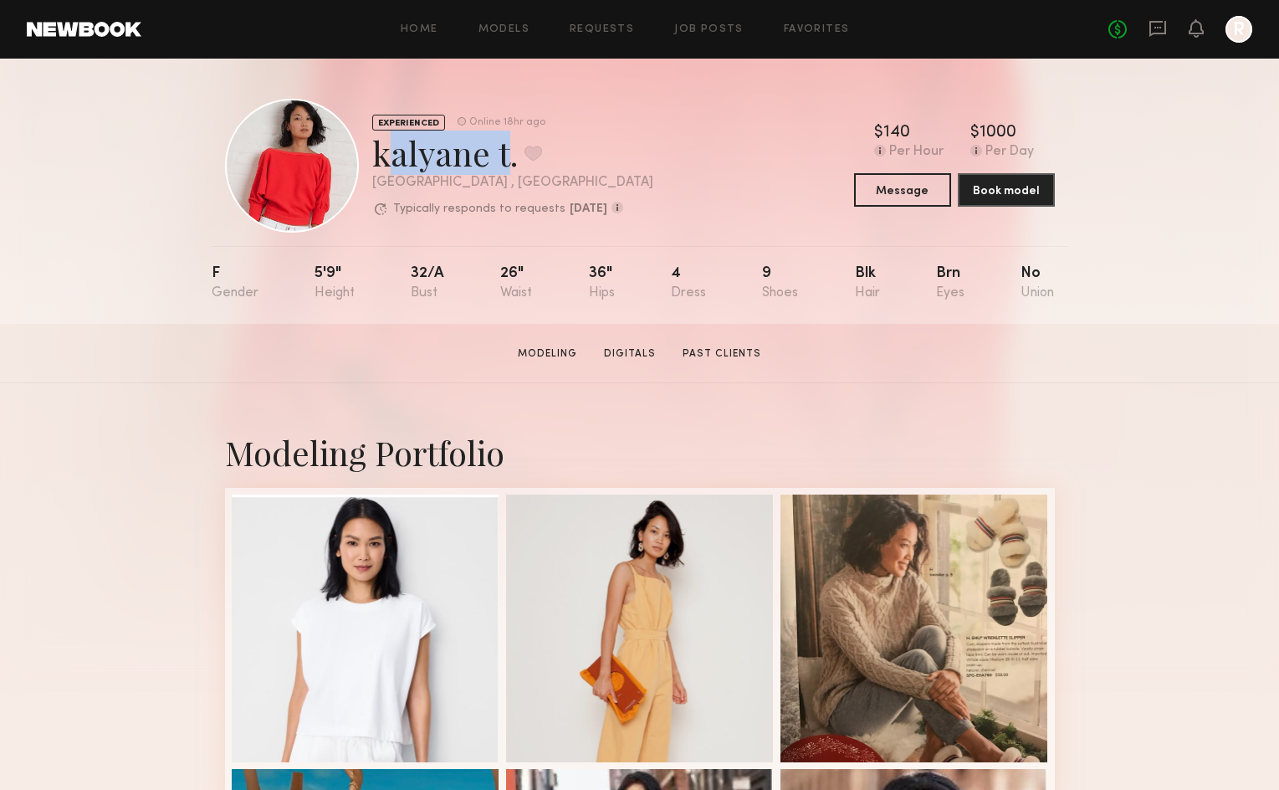
drag, startPoint x: 494, startPoint y: 152, endPoint x: 370, endPoint y: 156, distance: 124.7
click at [370, 156] on div "EXPERIENCED Online 18hr ago kalyane t. Favorite Brooklyn , NY Typically respond…" at bounding box center [439, 166] width 428 height 134
copy div "kalyane"
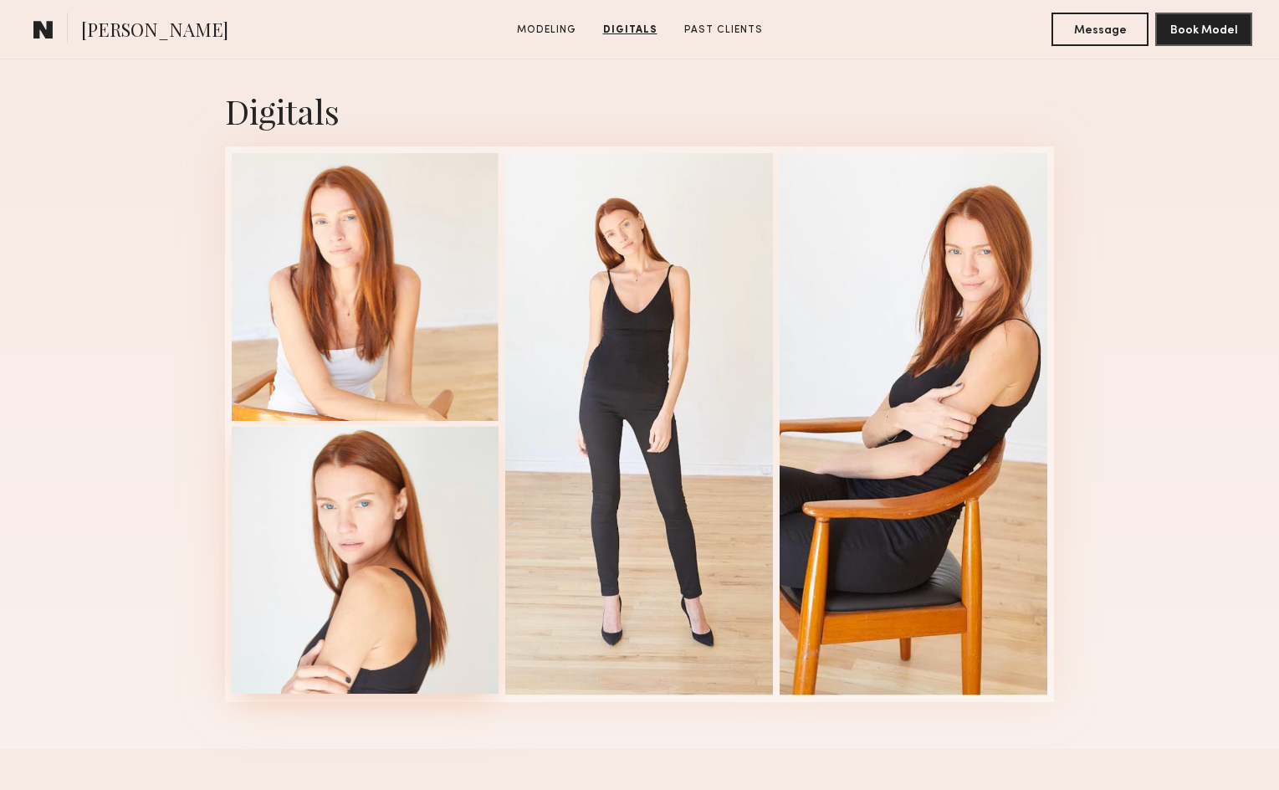
scroll to position [1673, 0]
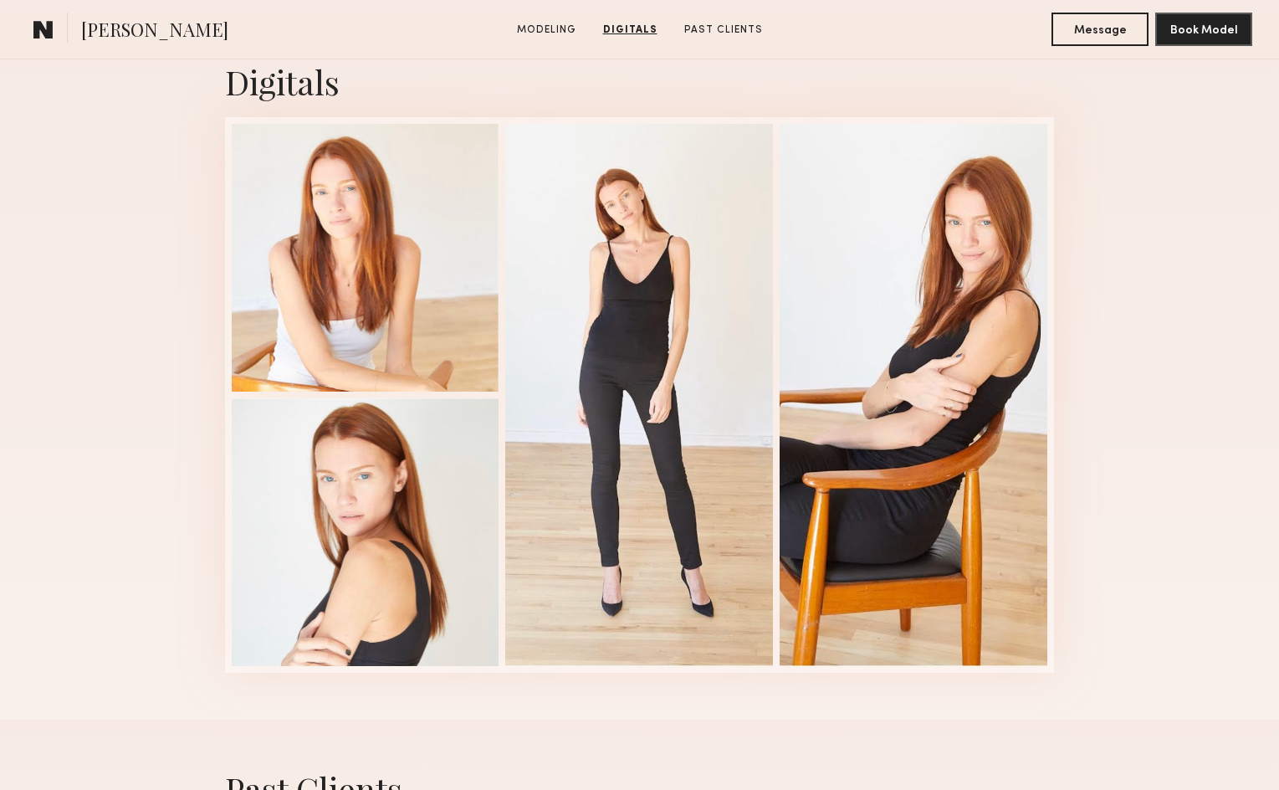
click at [143, 301] on div "Digitals 1 of 4" at bounding box center [639, 366] width 1279 height 707
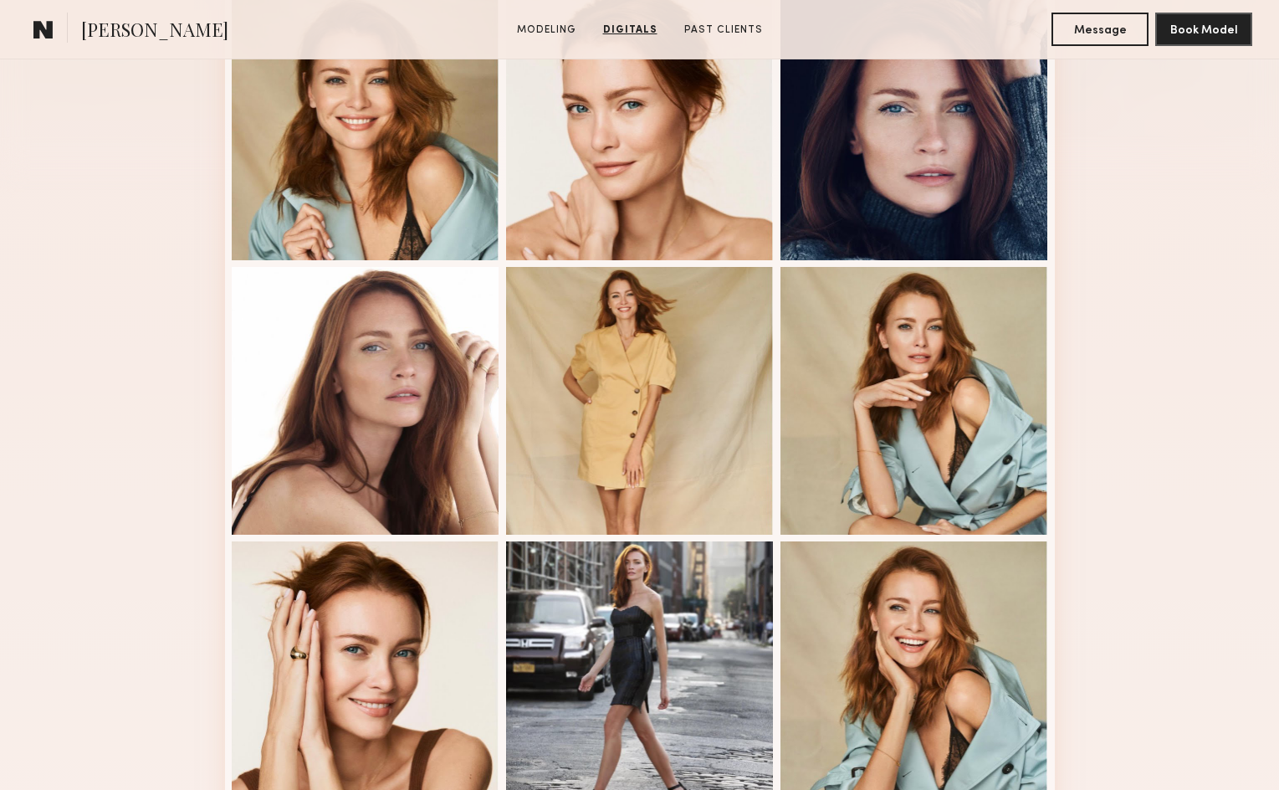
scroll to position [0, 0]
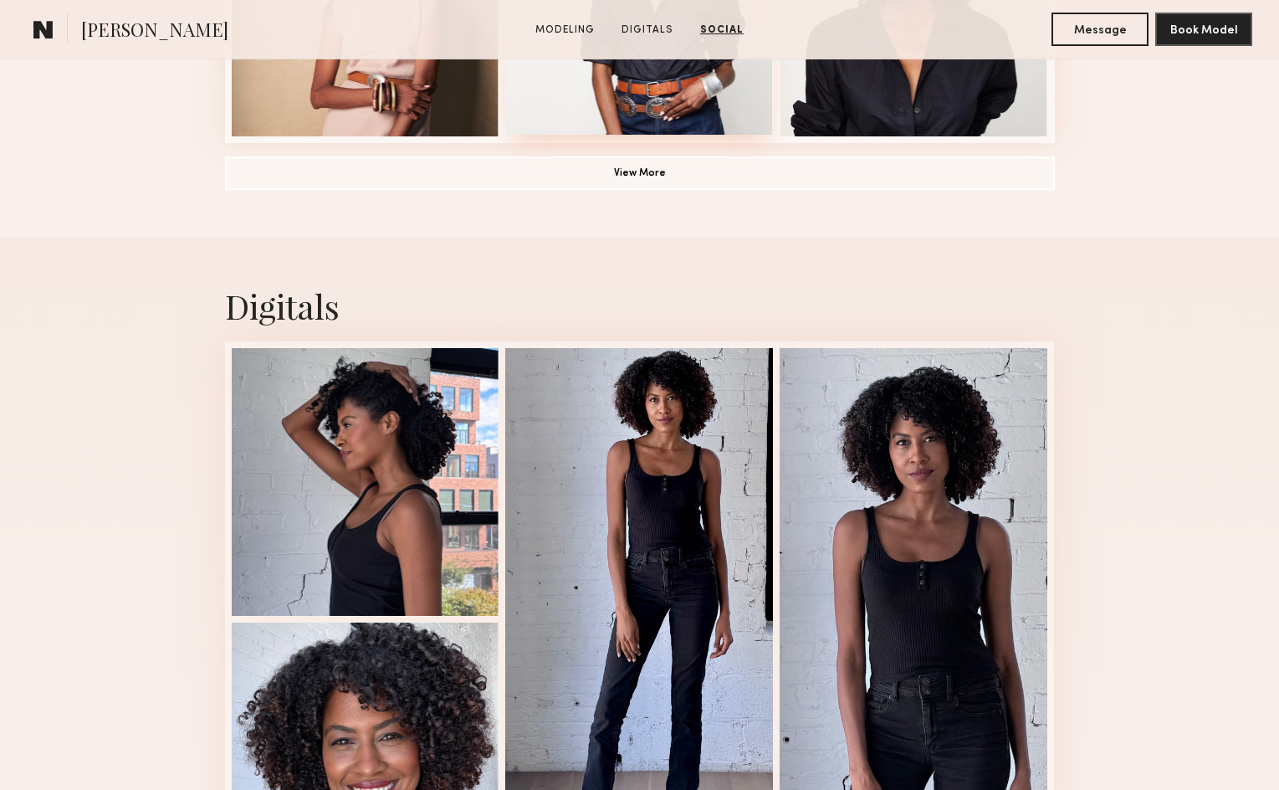
scroll to position [1422, 0]
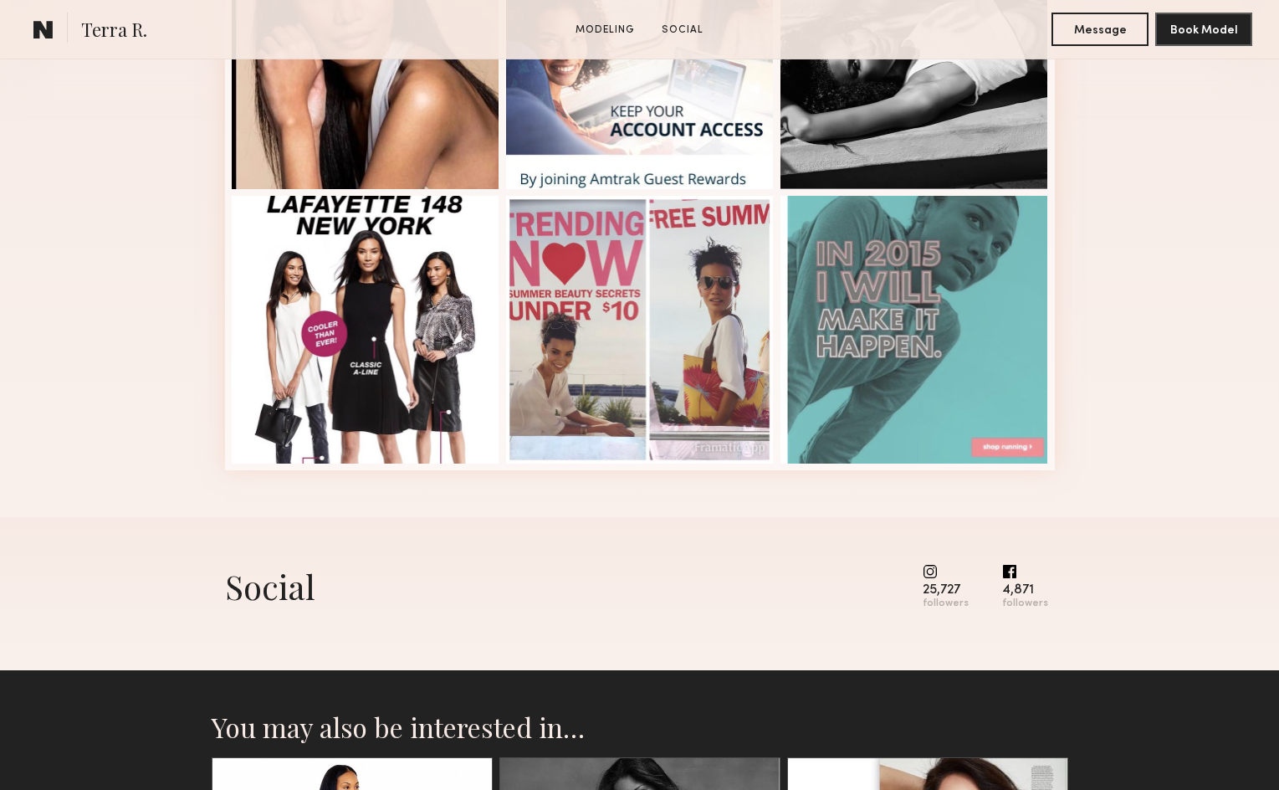
scroll to position [836, 0]
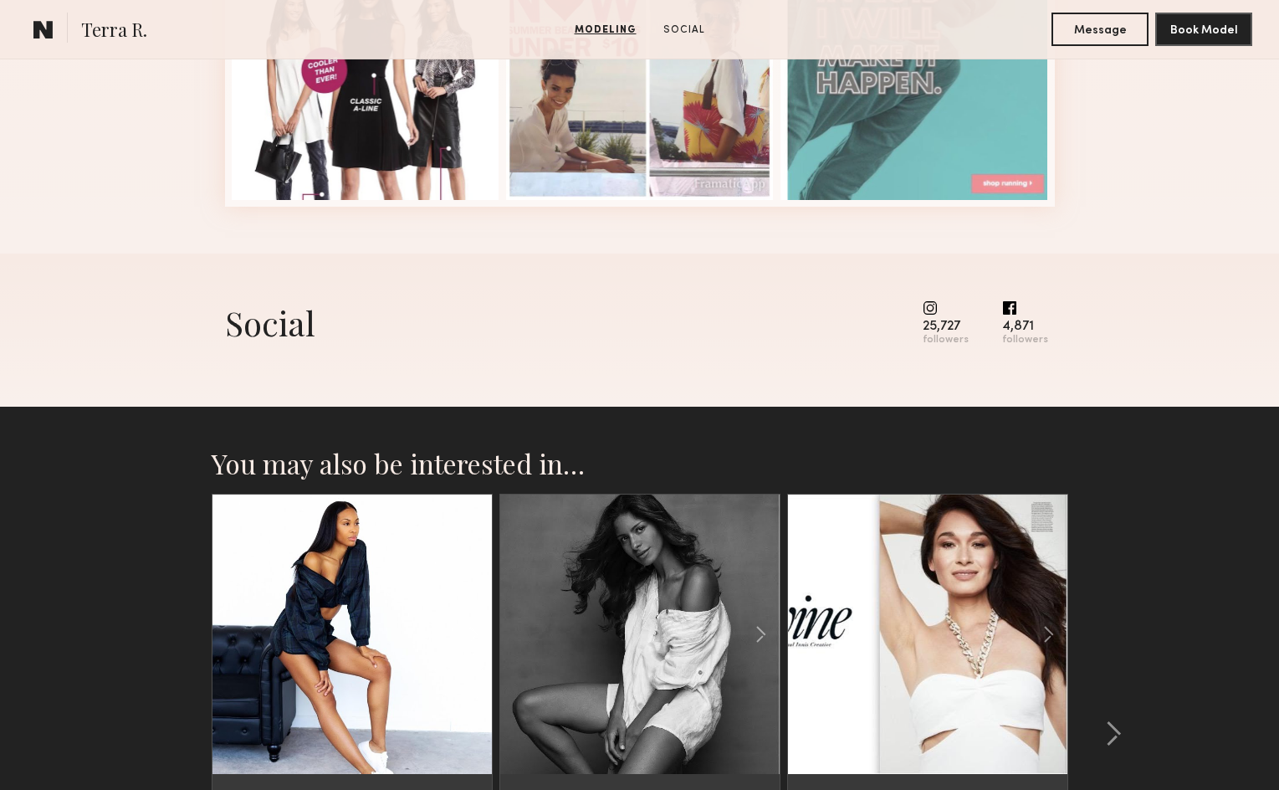
click at [934, 310] on common-icon at bounding box center [946, 307] width 46 height 15
click at [945, 332] on div "25,727" at bounding box center [946, 326] width 46 height 13
click at [952, 346] on div "followers" at bounding box center [946, 340] width 46 height 13
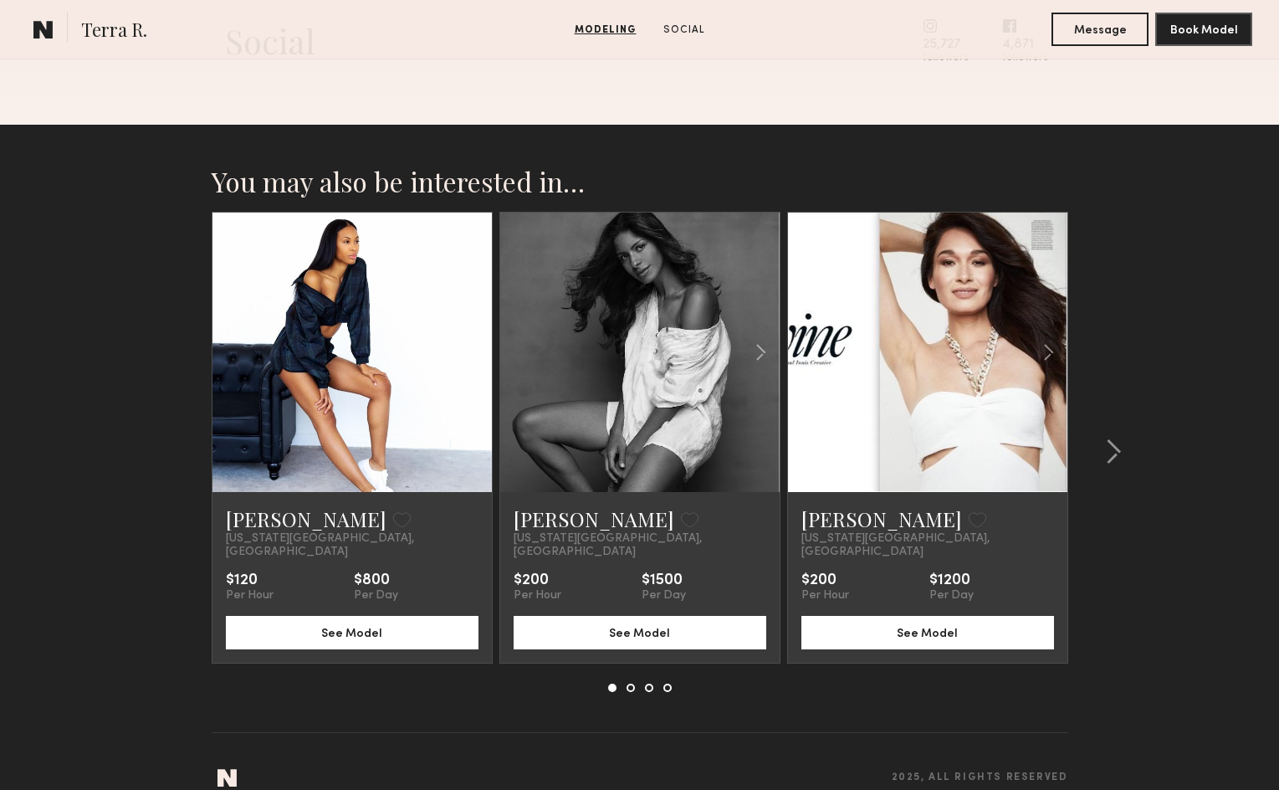
scroll to position [1136, 0]
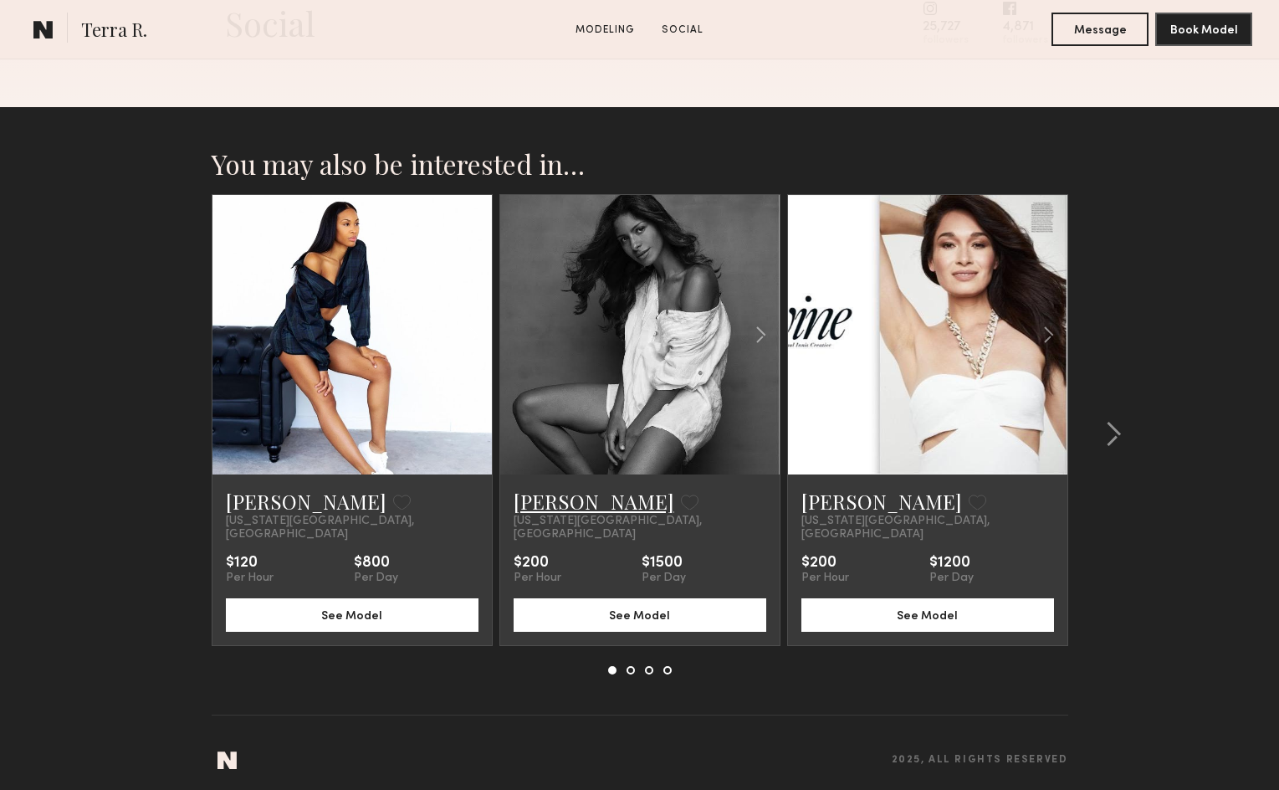
click at [531, 504] on link "[PERSON_NAME]" at bounding box center [594, 501] width 161 height 27
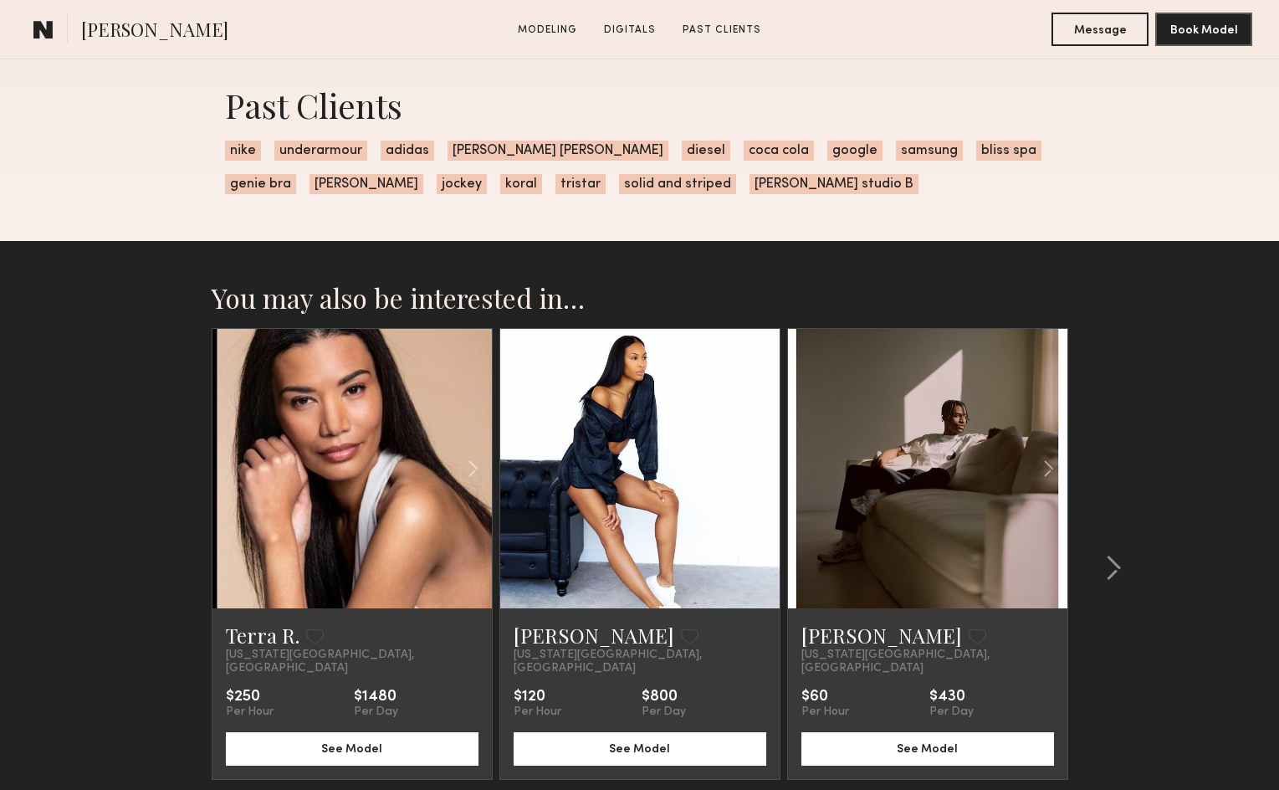
scroll to position [2490, 0]
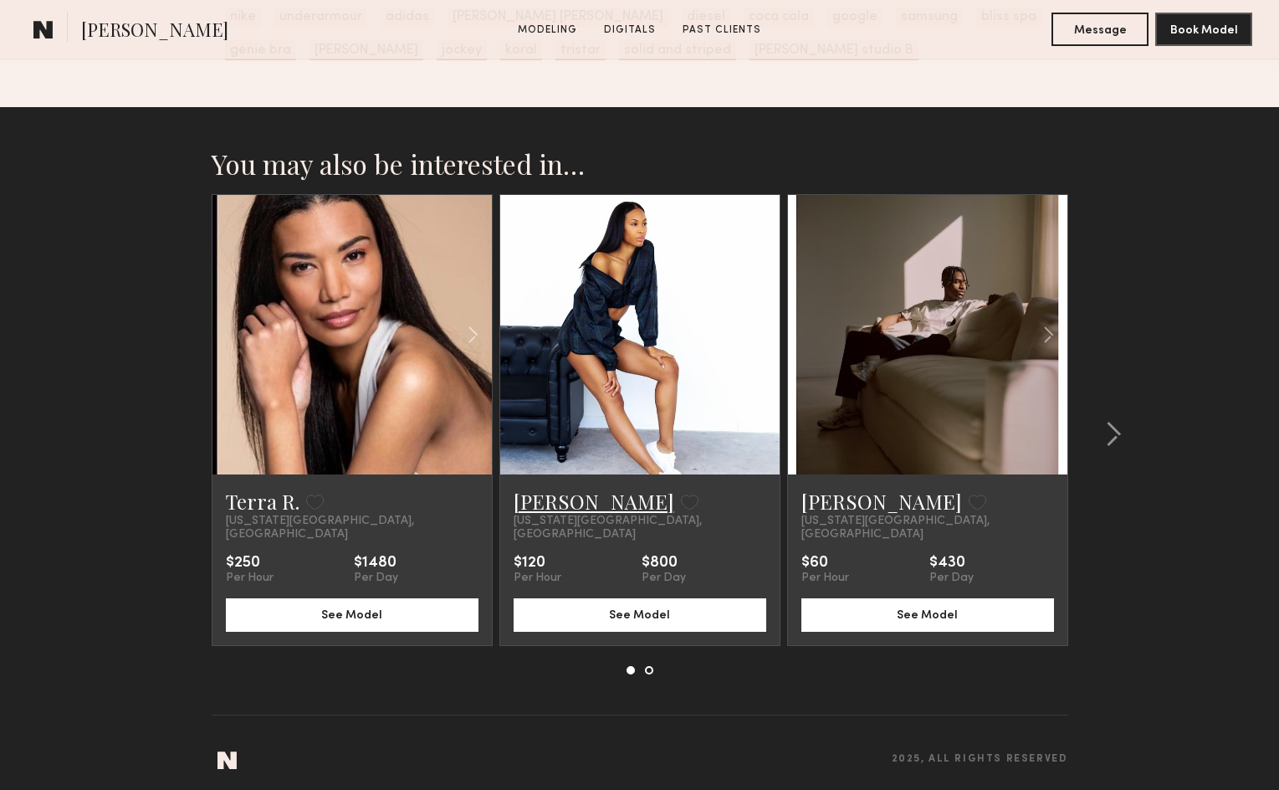
click at [557, 503] on link "[PERSON_NAME]" at bounding box center [594, 501] width 161 height 27
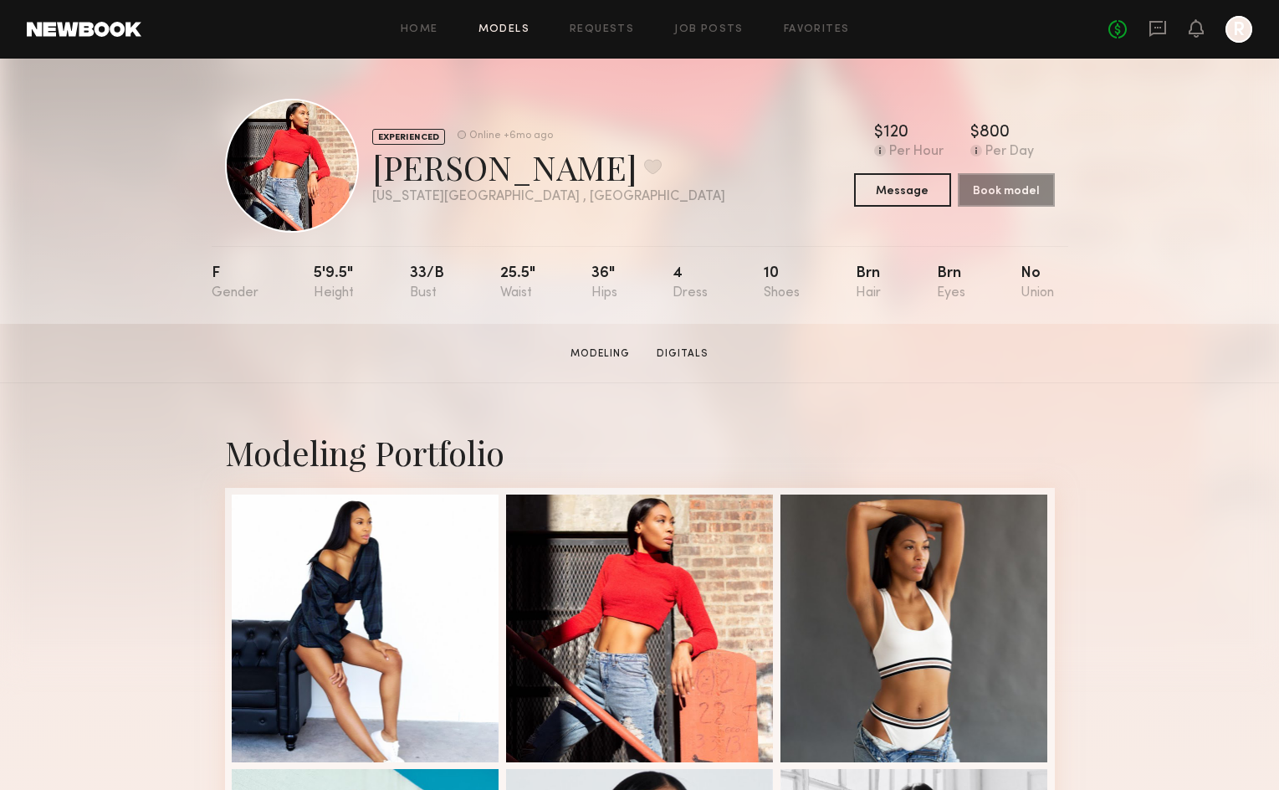
click at [494, 28] on link "Models" at bounding box center [503, 29] width 51 height 11
